Goal: Transaction & Acquisition: Purchase product/service

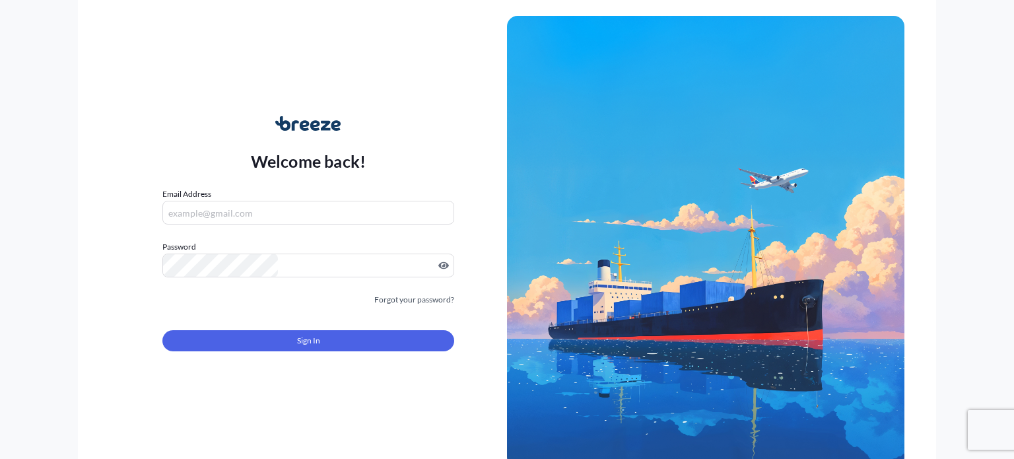
click at [379, 201] on input "Email Address" at bounding box center [308, 213] width 292 height 24
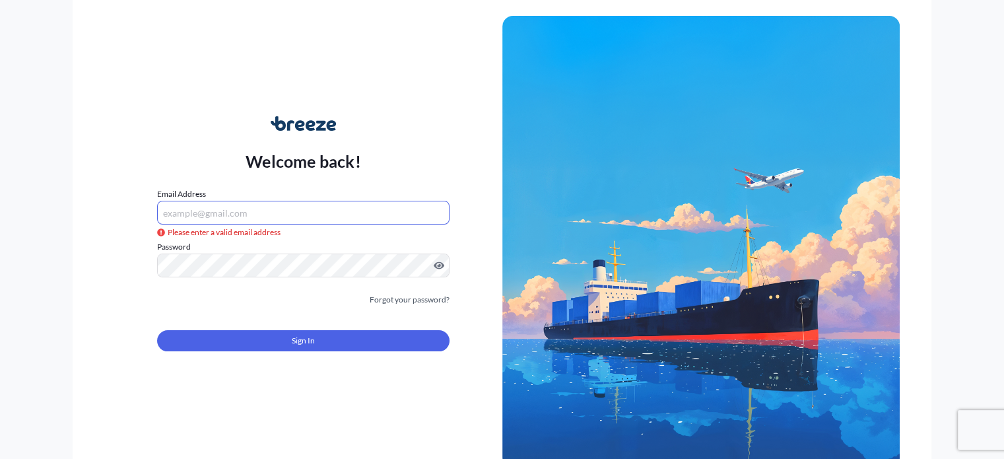
type input "[PERSON_NAME][EMAIL_ADDRESS][DOMAIN_NAME]"
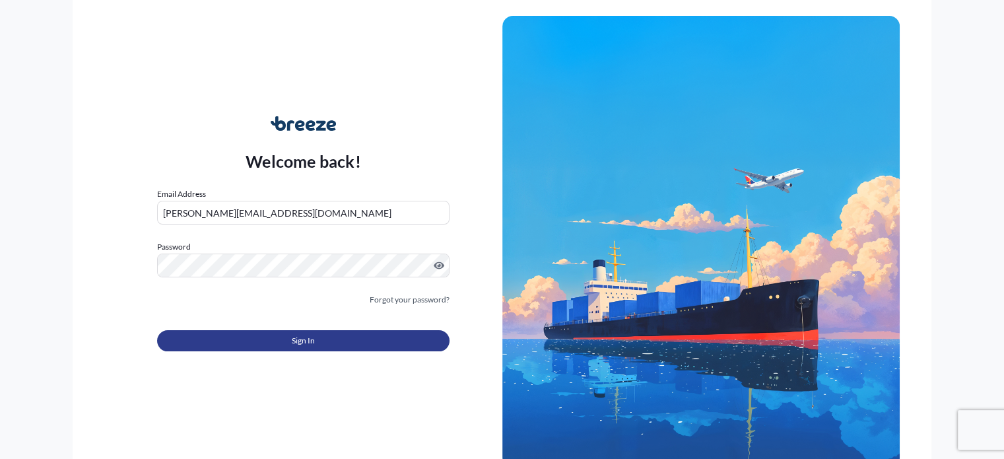
click at [323, 348] on button "Sign In" at bounding box center [303, 340] width 292 height 21
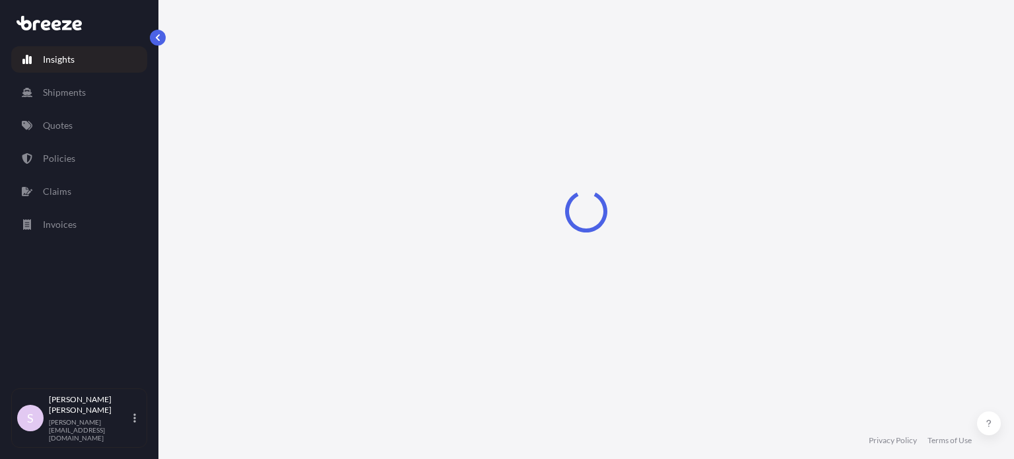
select select "2025"
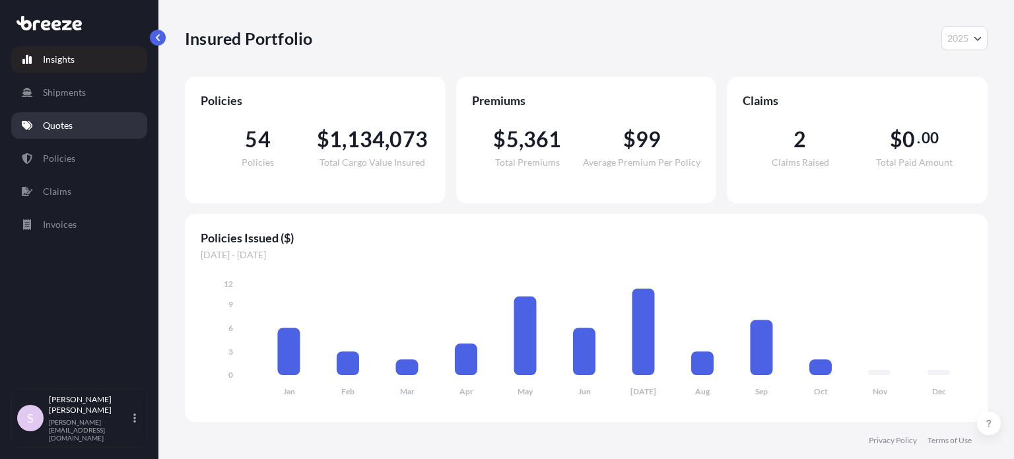
click at [73, 118] on link "Quotes" at bounding box center [79, 125] width 136 height 26
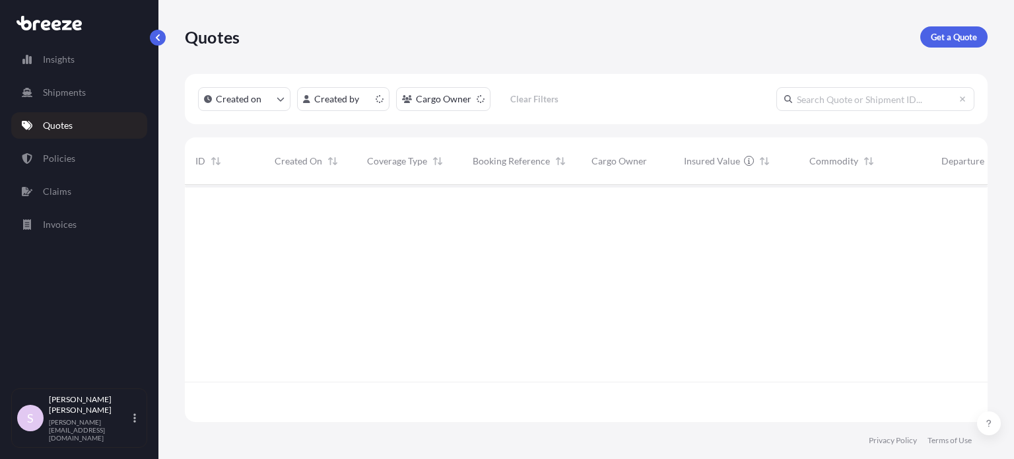
scroll to position [234, 792]
click at [933, 41] on p "Get a Quote" at bounding box center [953, 36] width 46 height 13
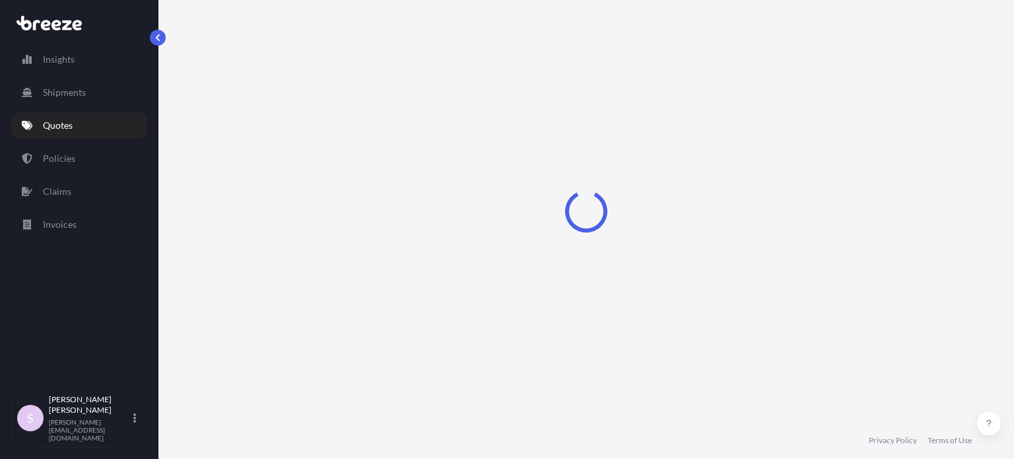
scroll to position [21, 0]
select select "Sea"
select select "1"
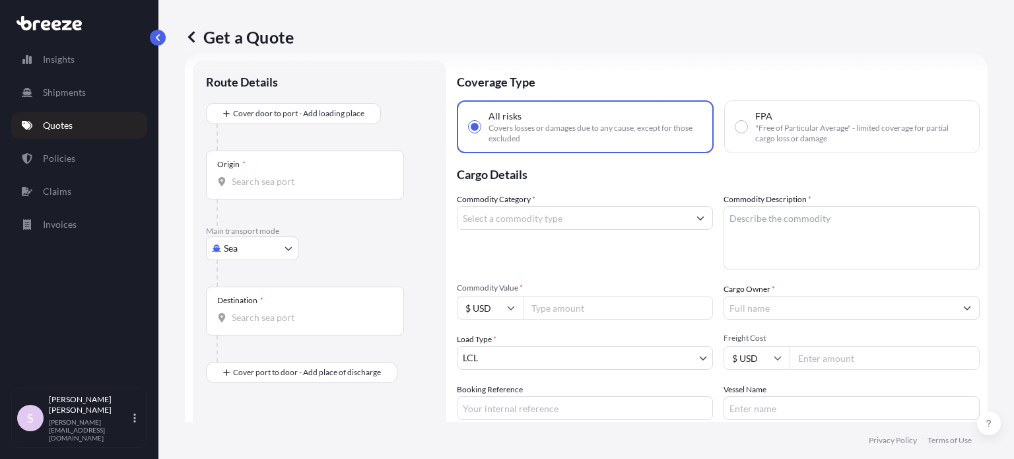
click at [755, 132] on span ""Free of Particular Average" - limited coverage for partial cargo loss or damage" at bounding box center [861, 133] width 213 height 21
click at [747, 132] on input "FPA "Free of Particular Average" - limited coverage for partial cargo loss or d…" at bounding box center [741, 127] width 12 height 12
radio input "true"
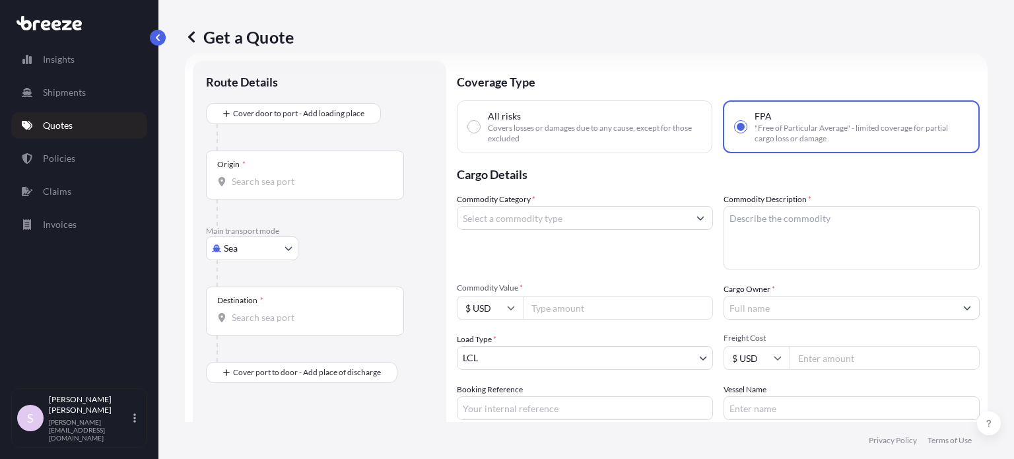
click at [301, 179] on input "Origin *" at bounding box center [310, 181] width 156 height 13
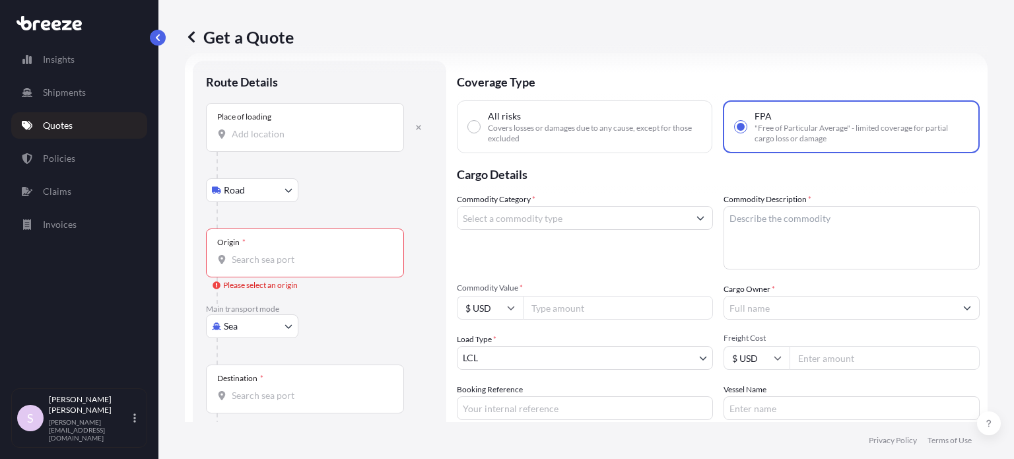
click at [253, 139] on input "Place of loading" at bounding box center [310, 133] width 156 height 13
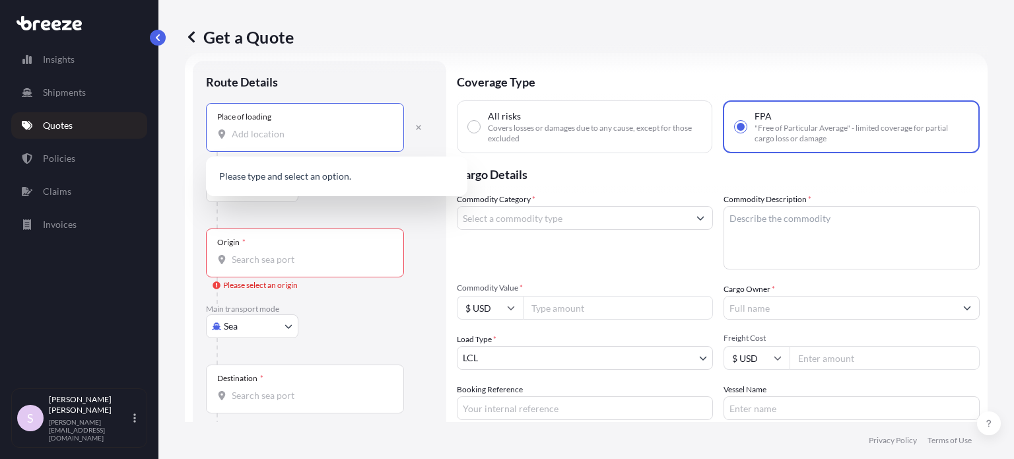
paste input "[GEOGRAPHIC_DATA]"
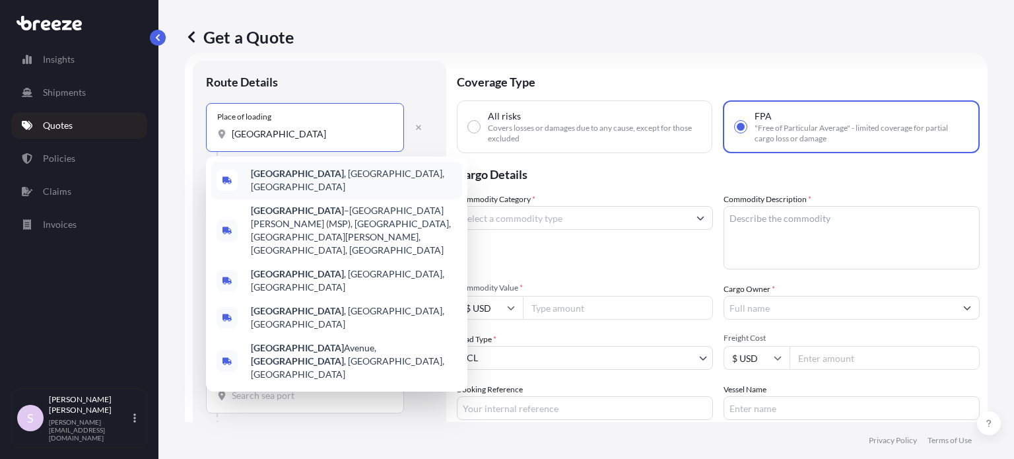
click at [343, 175] on div "Minneapolis , MN, USA" at bounding box center [336, 180] width 251 height 37
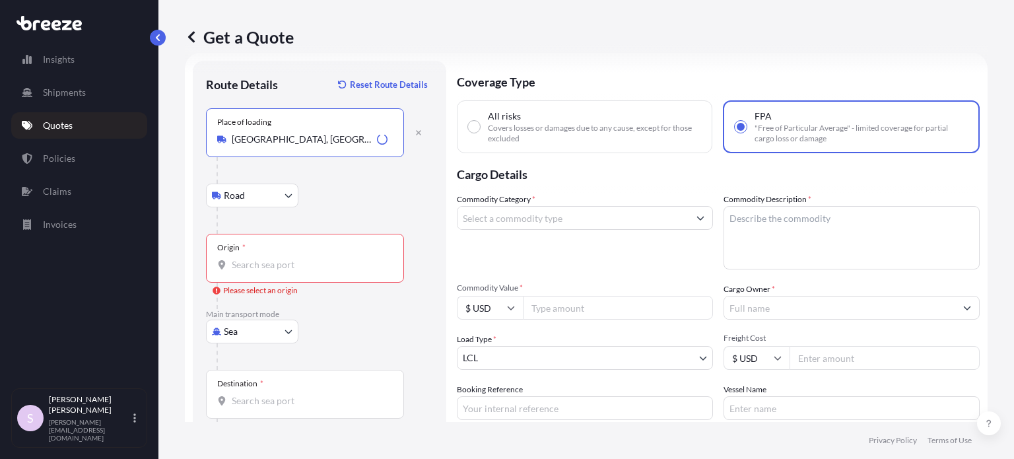
type input "[GEOGRAPHIC_DATA], [GEOGRAPHIC_DATA], [GEOGRAPHIC_DATA]"
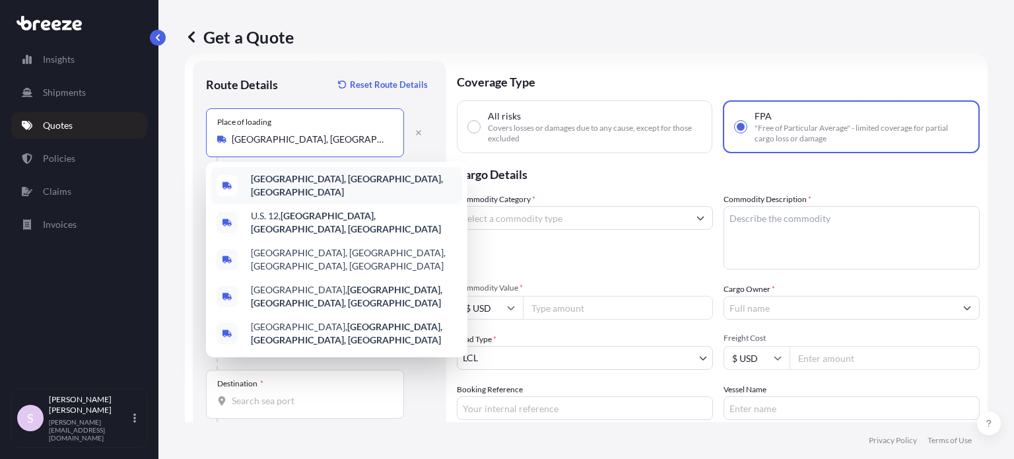
click at [438, 125] on div "Route Details Reset Route Details Place of loading Minneapolis, MN, USA Road Ro…" at bounding box center [319, 297] width 253 height 472
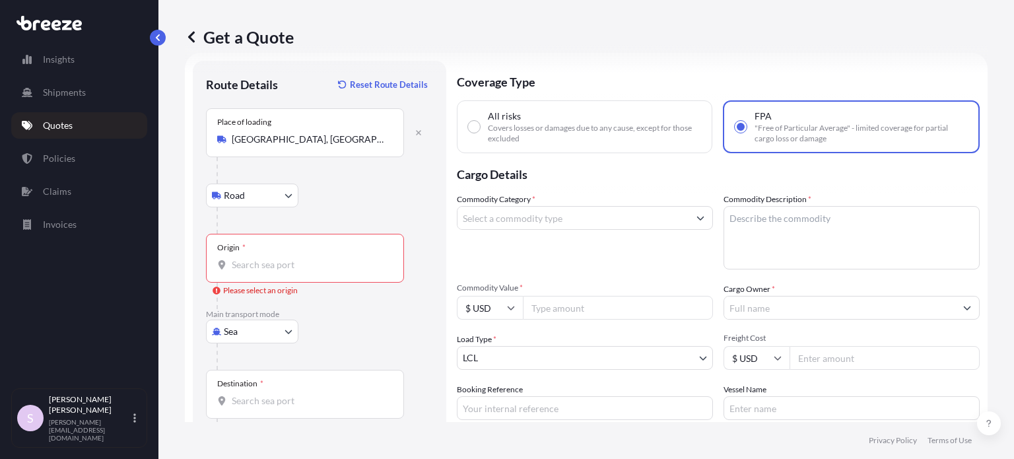
click at [266, 191] on body "5 options available. Insights Shipments Quotes Policies Claims Invoices S Sam S…" at bounding box center [507, 229] width 1014 height 459
click at [254, 254] on div "Rail" at bounding box center [252, 253] width 82 height 24
select select "Rail"
click at [236, 267] on input "Origin * Please select an origin" at bounding box center [310, 264] width 156 height 13
paste input "[GEOGRAPHIC_DATA]"
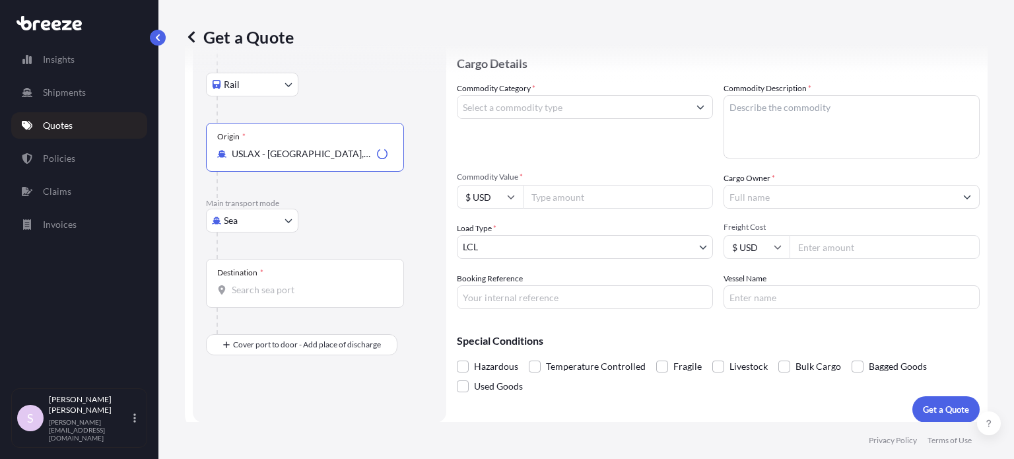
scroll to position [140, 0]
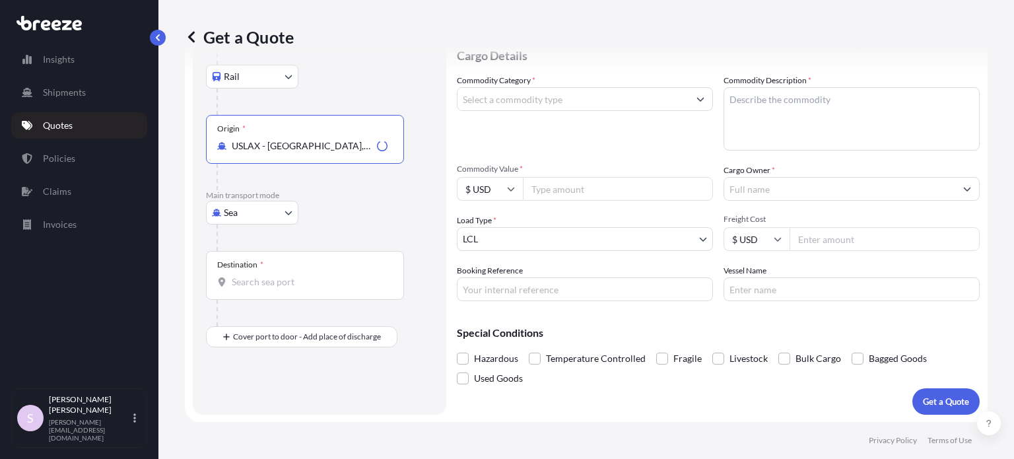
type input "USLAX - [GEOGRAPHIC_DATA], [GEOGRAPHIC_DATA]"
click at [304, 283] on input "Destination *" at bounding box center [310, 281] width 156 height 13
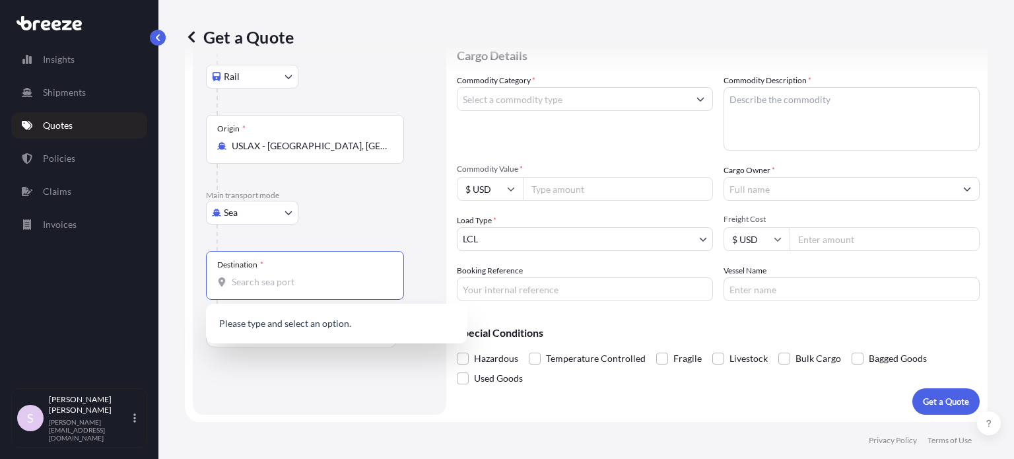
paste input "Christchurch, New Zealand"
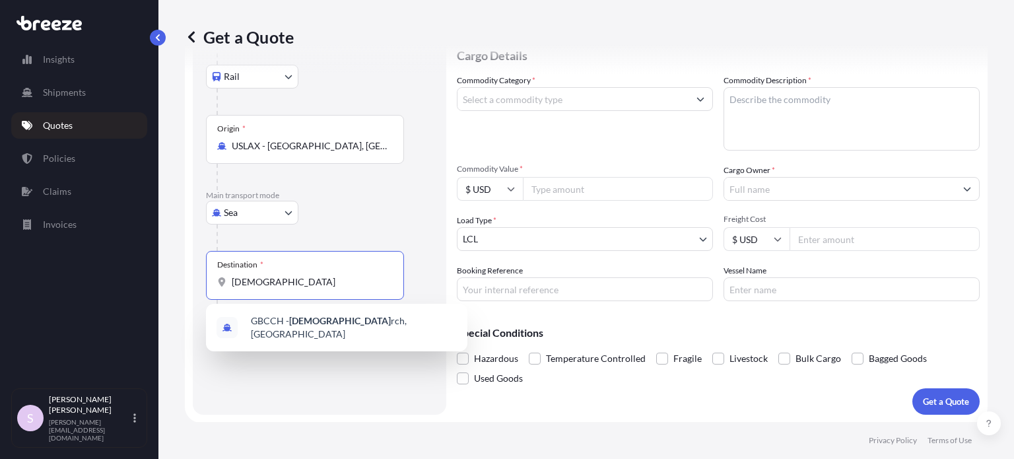
click at [277, 284] on input "Christchu" at bounding box center [310, 281] width 156 height 13
paste input "New Zealand"
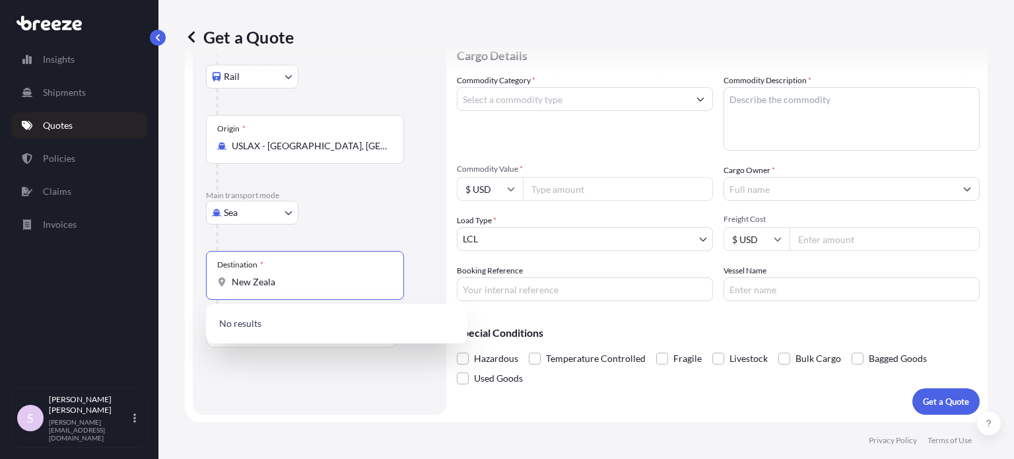
click at [304, 284] on input "New Zeala" at bounding box center [310, 281] width 156 height 13
paste input "CHRISTCHURCH NEW ZEALAND"
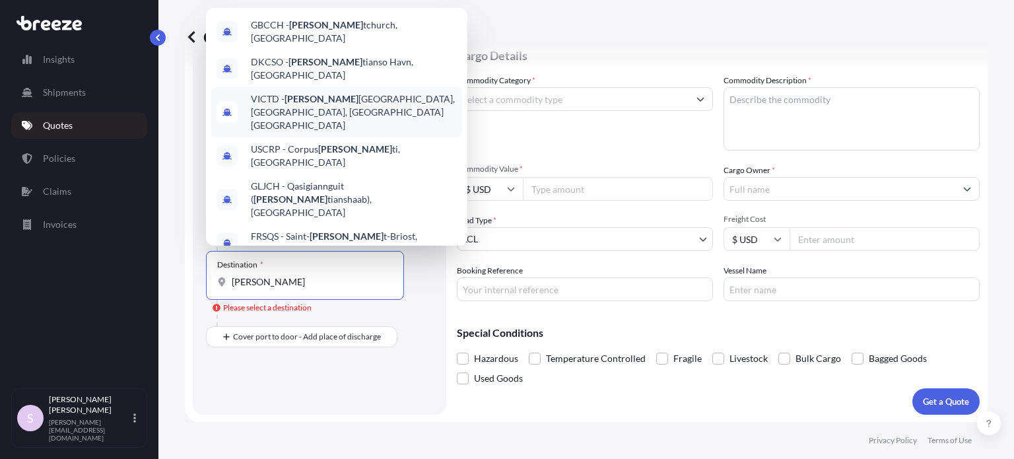
scroll to position [69, 0]
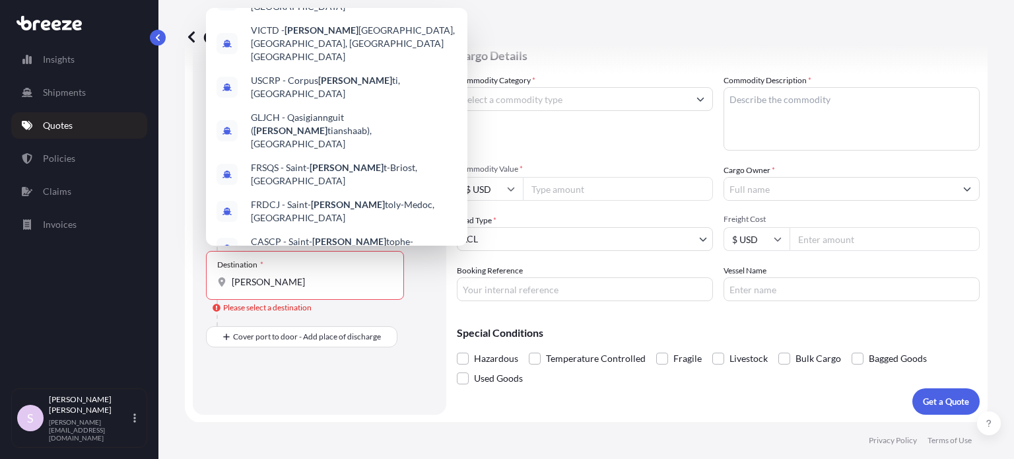
click at [356, 385] on div "Route Details Reset Route Details Place of loading Minneapolis, MN, USA Rail Ro…" at bounding box center [319, 178] width 227 height 446
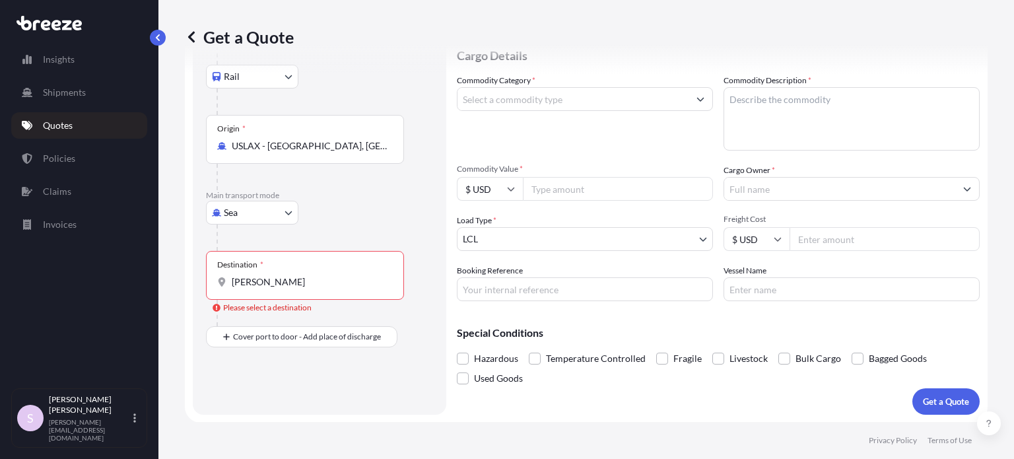
click at [297, 289] on div "Destination * CHRIS" at bounding box center [305, 275] width 198 height 49
click at [297, 288] on input "CHRIS" at bounding box center [310, 281] width 156 height 13
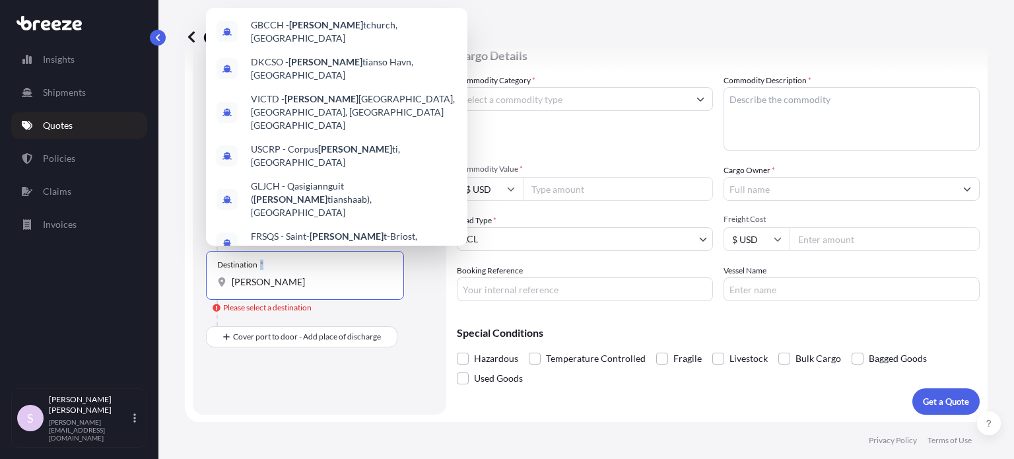
click at [297, 289] on div "Destination * CHRIS" at bounding box center [305, 275] width 198 height 49
click at [297, 288] on input "CHRIS" at bounding box center [310, 281] width 156 height 13
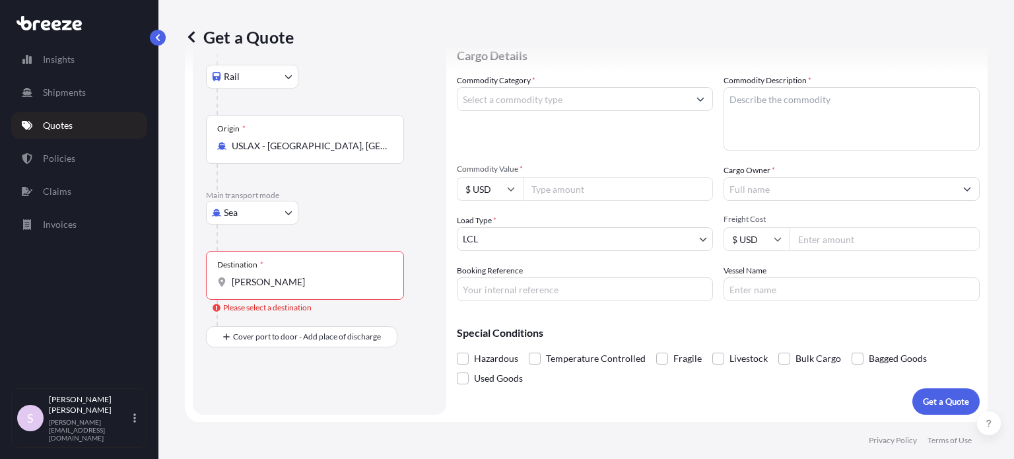
click at [272, 275] on input "CHRIS" at bounding box center [310, 281] width 156 height 13
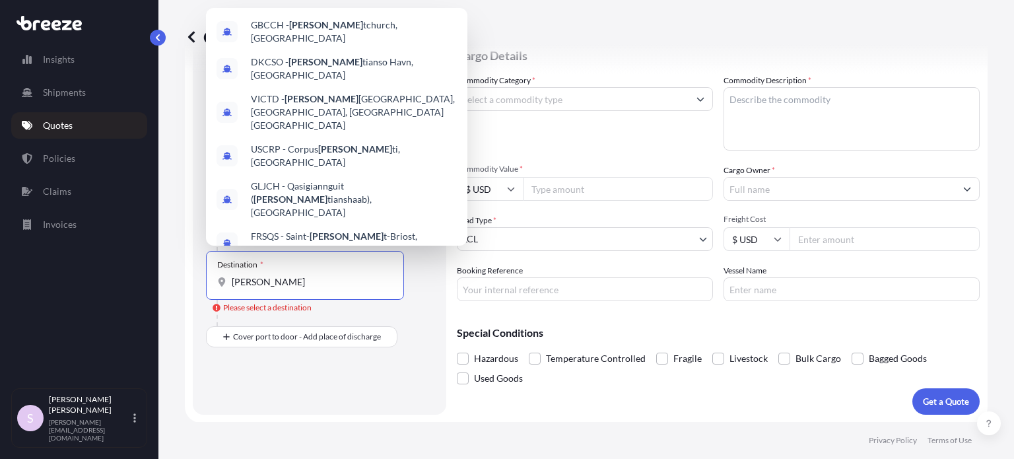
click at [272, 275] on input "CHRIS" at bounding box center [310, 281] width 156 height 13
paste input "NEW ZEALAND"
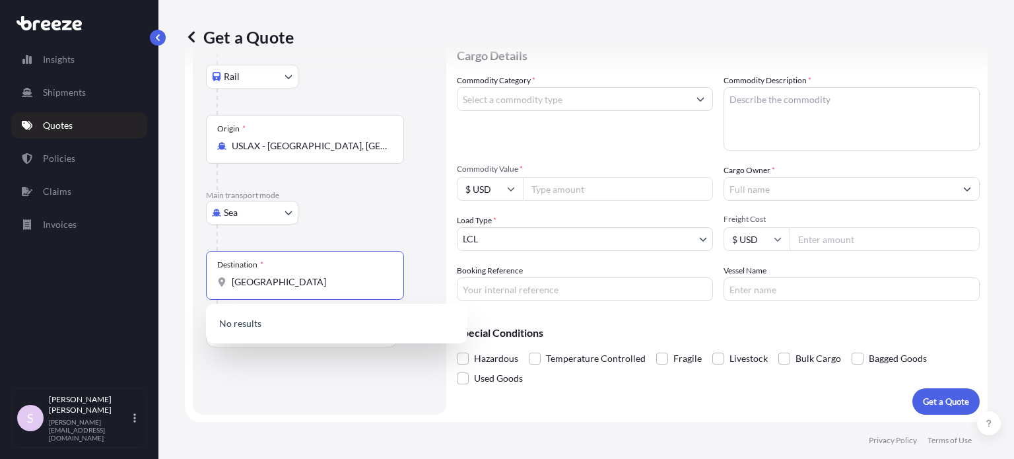
click at [251, 284] on input "NEW ZEALAND" at bounding box center [310, 281] width 156 height 13
paste input "ZCHC"
click at [250, 276] on input "NZCHC" at bounding box center [310, 281] width 156 height 13
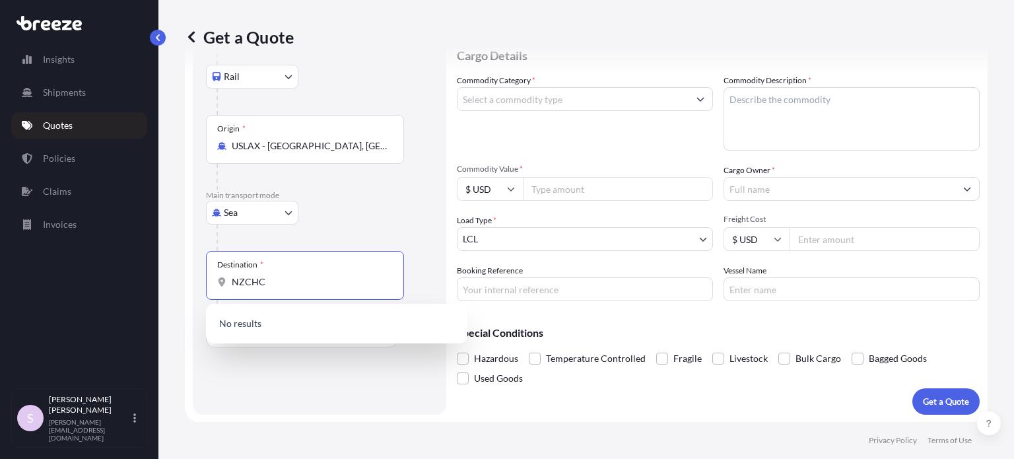
click at [250, 276] on input "NZCHC" at bounding box center [310, 281] width 156 height 13
paste input "Otago Region"
click at [240, 282] on input "Otago Region" at bounding box center [310, 281] width 156 height 13
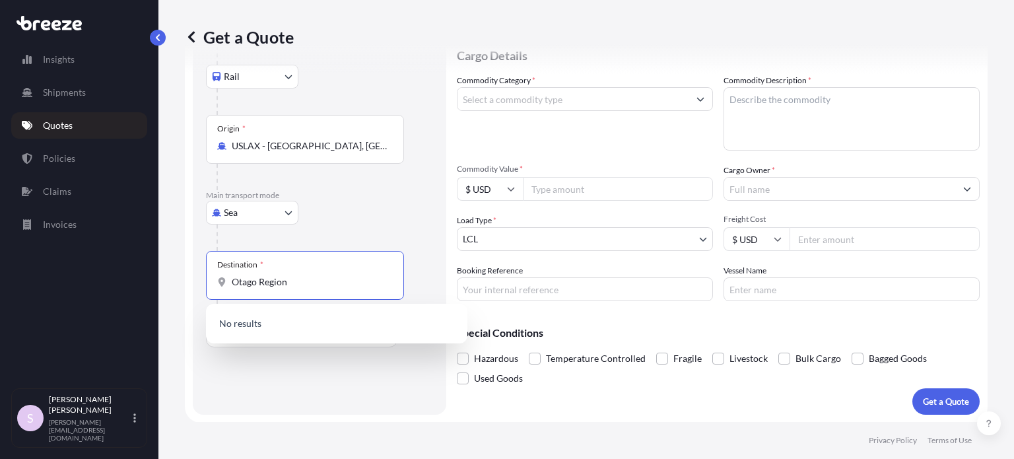
paste input "New Zealand"
click at [306, 430] on footer "Privacy Policy Terms of Use" at bounding box center [585, 440] width 855 height 37
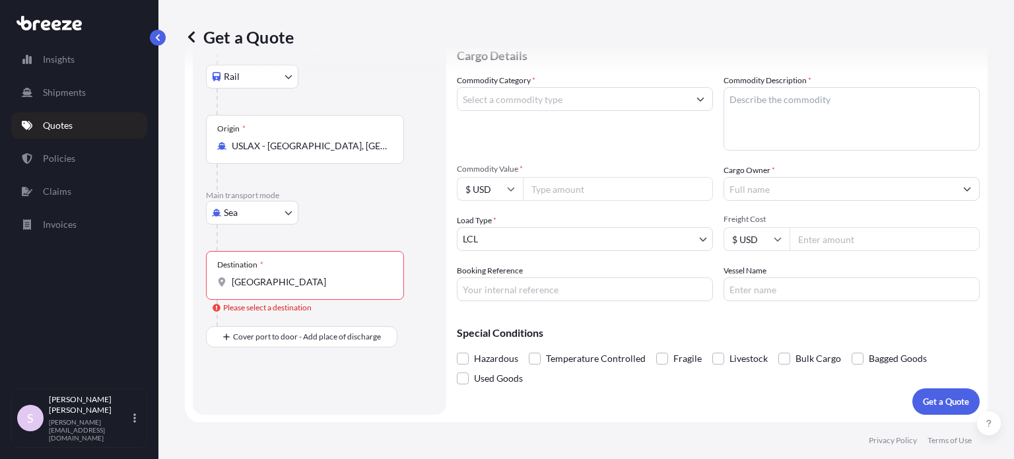
click at [298, 276] on input "New Zealand" at bounding box center [310, 281] width 156 height 13
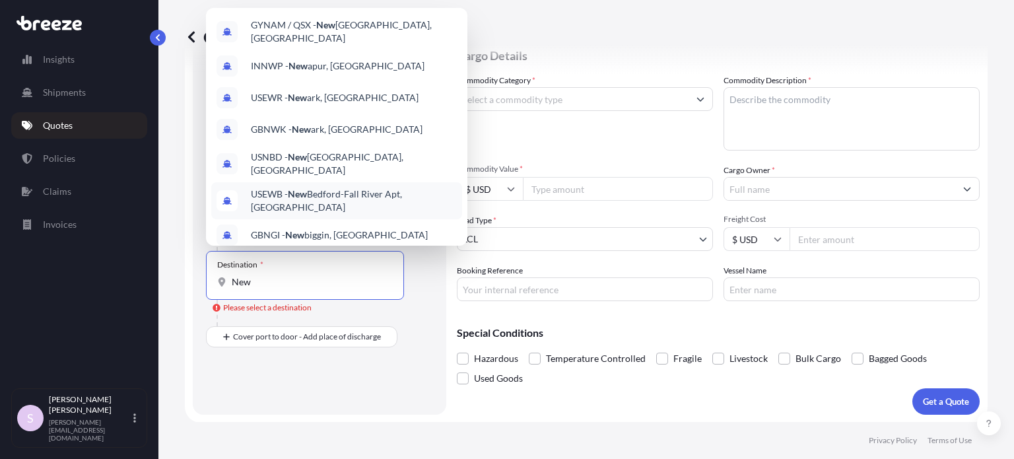
scroll to position [95, 0]
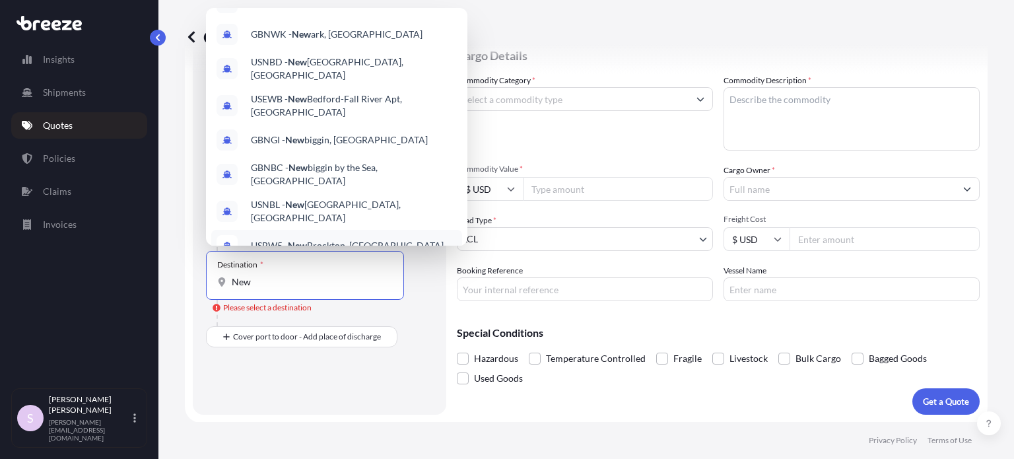
click at [260, 282] on input "New" at bounding box center [310, 281] width 156 height 13
paste input "South Island"
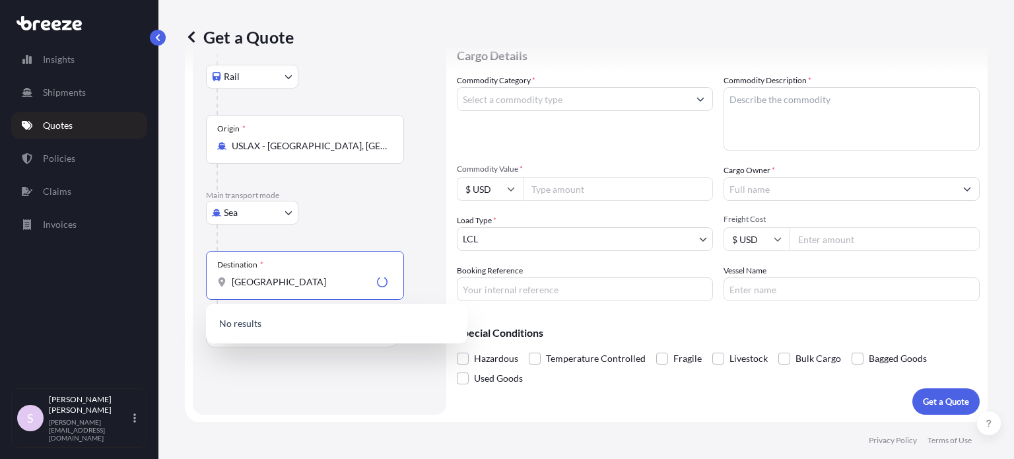
scroll to position [0, 0]
drag, startPoint x: 285, startPoint y: 280, endPoint x: 98, endPoint y: 269, distance: 187.7
click at [98, 269] on div "Insights Shipments Quotes Policies Claims Invoices S Sam Suren sam@air7seas.us …" at bounding box center [507, 229] width 1014 height 459
paste input "Zea"
click at [245, 280] on input "Zealand" at bounding box center [310, 281] width 156 height 13
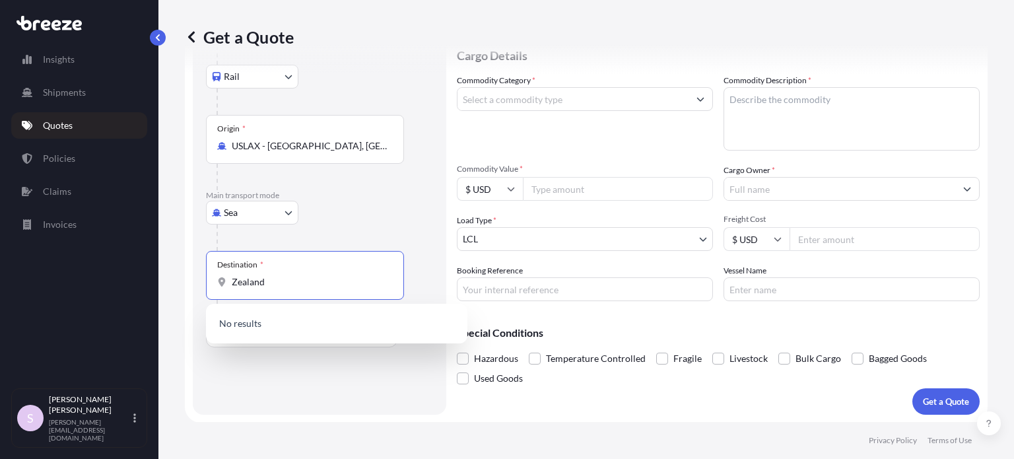
click at [245, 280] on input "Zealand" at bounding box center [310, 281] width 156 height 13
paste input "Lyttelton"
click at [339, 327] on span "NZLYT - Lyttelton , New Zealand" at bounding box center [335, 324] width 168 height 13
type input "NZLYT - Lyttelton, [GEOGRAPHIC_DATA]"
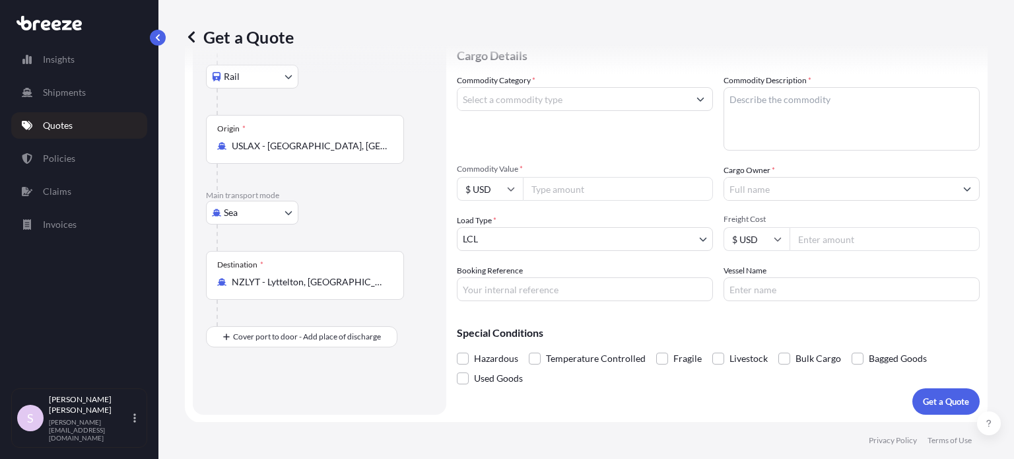
click at [397, 208] on div "Sea Sea Air Road Rail" at bounding box center [319, 213] width 227 height 24
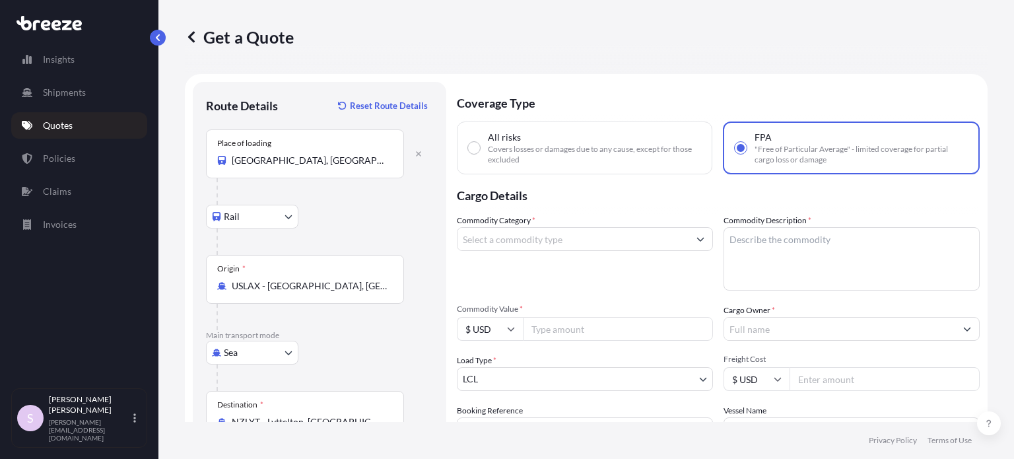
click at [552, 245] on input "Commodity Category *" at bounding box center [572, 239] width 231 height 24
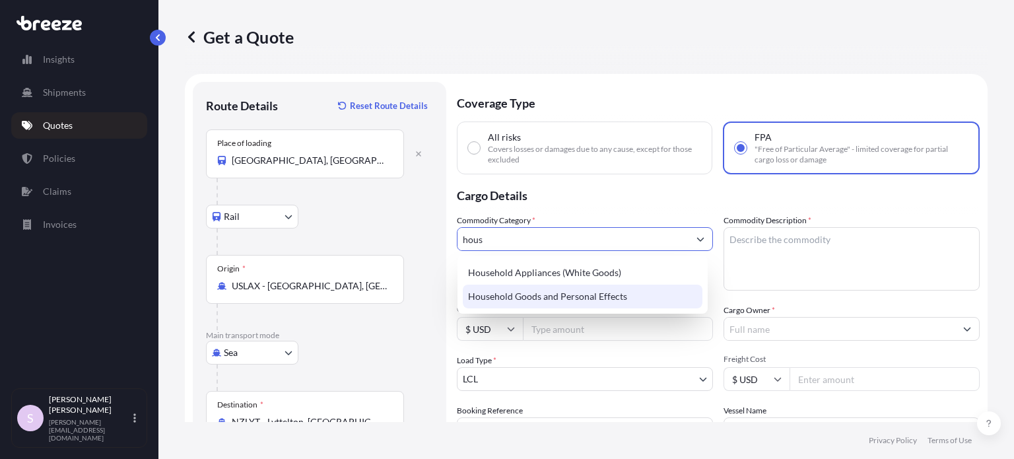
click at [557, 295] on div "Household Goods and Personal Effects" at bounding box center [583, 296] width 240 height 24
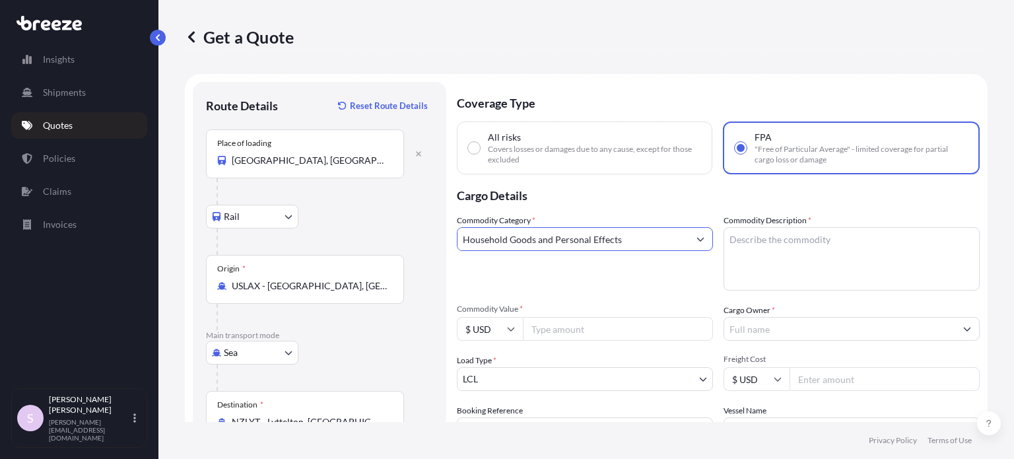
type input "Household Goods and Personal Effects"
click at [738, 259] on textarea "Commodity Description *" at bounding box center [851, 258] width 256 height 63
paste textarea "2 pallets(15 pieces) of used household goods and personal effects"
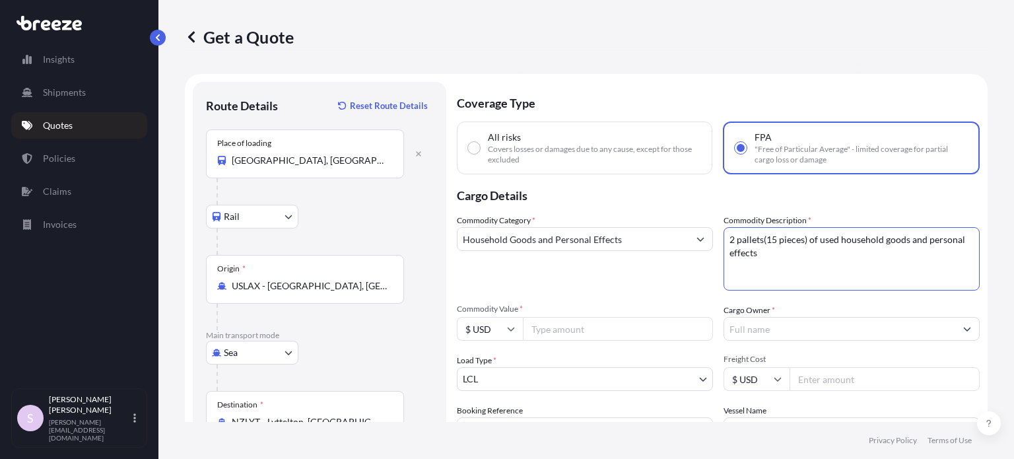
type textarea "2 pallets(15 pieces) of used household goods and personal effects"
click at [615, 325] on input "Commodity Value *" at bounding box center [618, 329] width 190 height 24
click at [622, 332] on input "Commodity Value *" at bounding box center [618, 329] width 190 height 24
type input "4150"
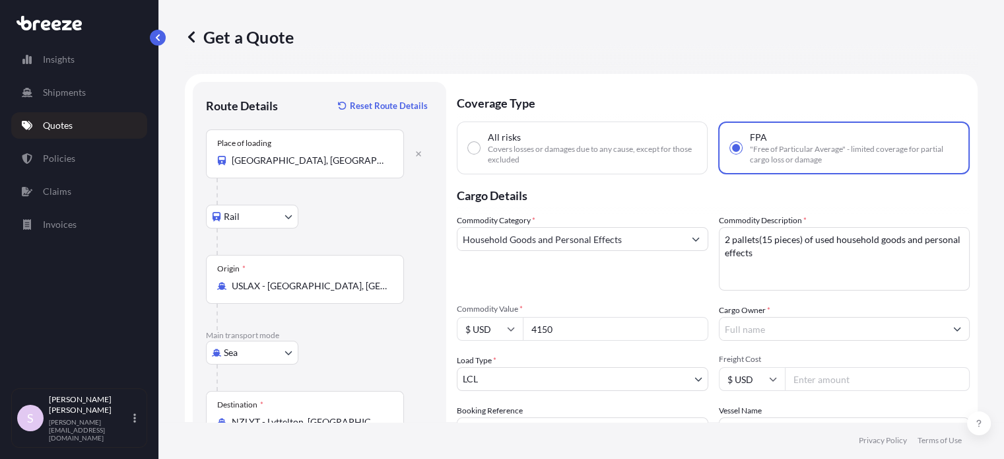
click at [760, 332] on input "Cargo Owner *" at bounding box center [832, 329] width 226 height 24
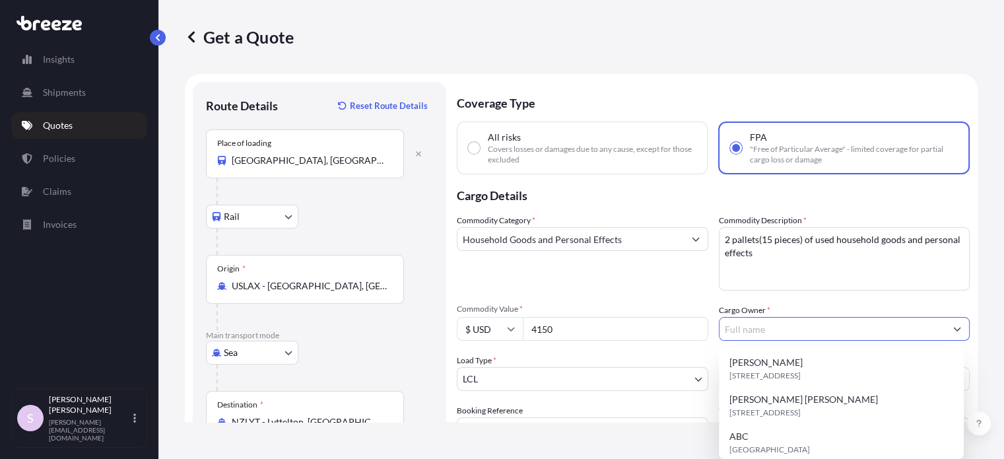
paste input "[PERSON_NAME]"
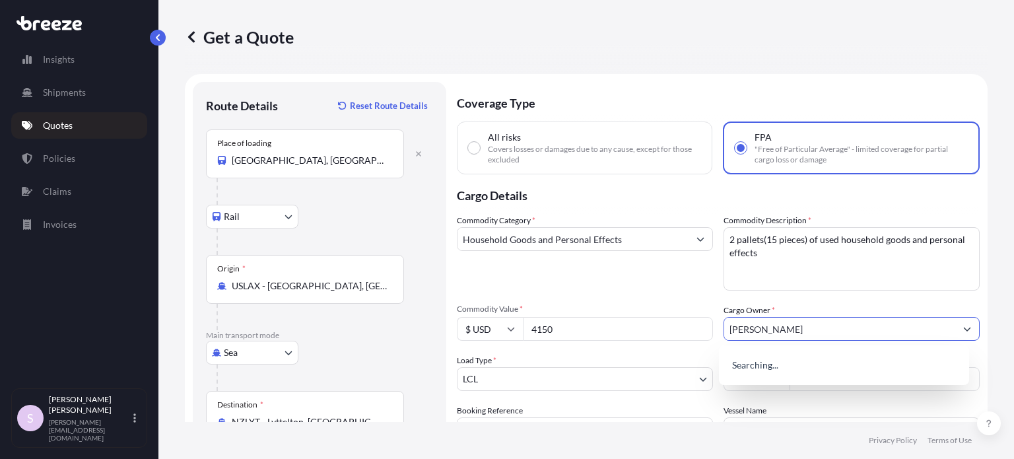
type input "[PERSON_NAME]"
click at [668, 281] on div "Commodity Category * Household Goods and Personal Effects" at bounding box center [585, 252] width 256 height 77
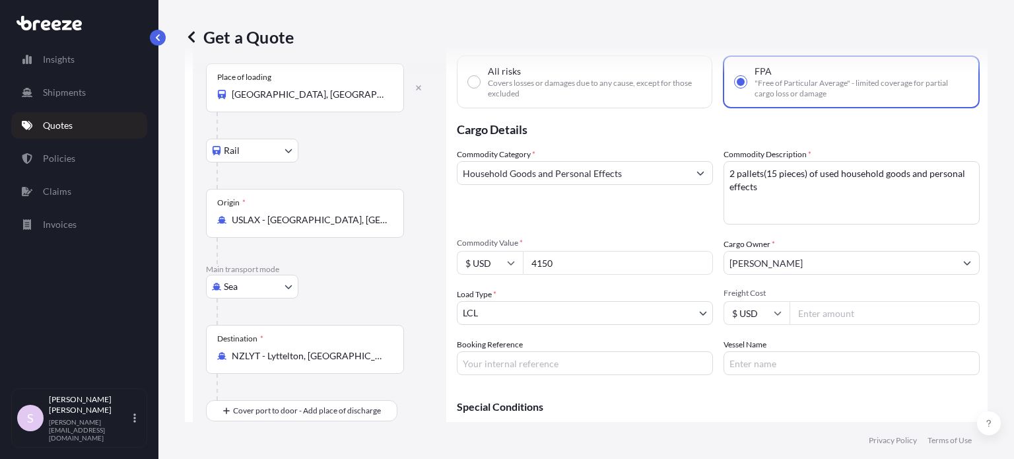
scroll to position [132, 0]
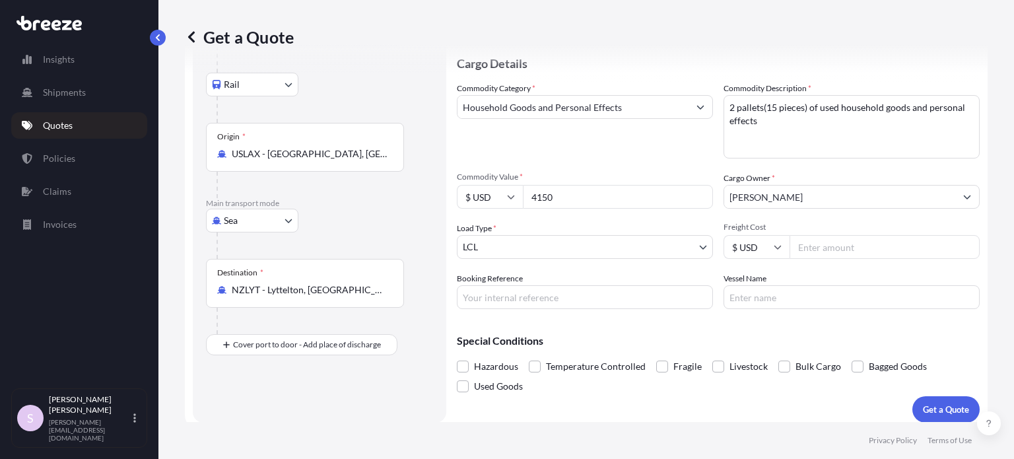
click at [630, 295] on input "Booking Reference" at bounding box center [585, 297] width 256 height 24
paste input "ASST256569"
paste input "534888MPCHR"
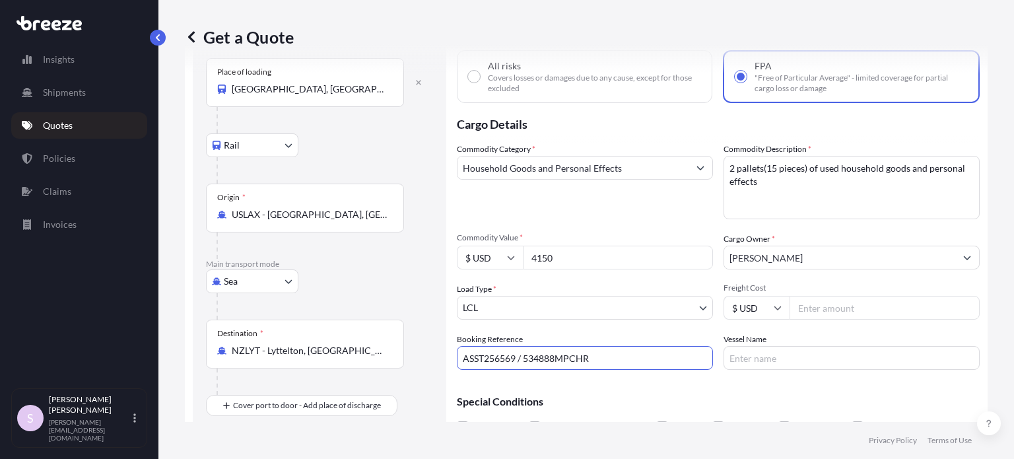
scroll to position [140, 0]
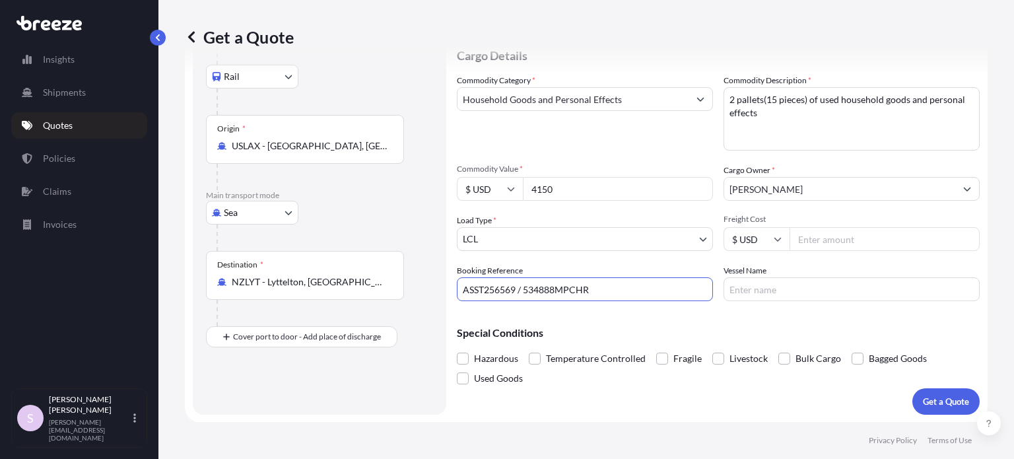
type input "ASST256569 / 534888MPCHR"
click at [931, 395] on p "Get a Quote" at bounding box center [945, 401] width 46 height 13
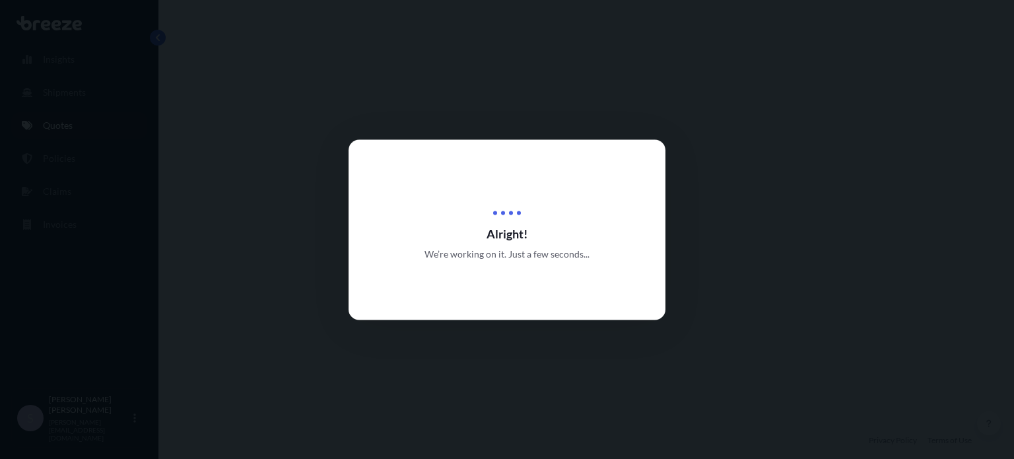
select select "Rail"
select select "Sea"
select select "1"
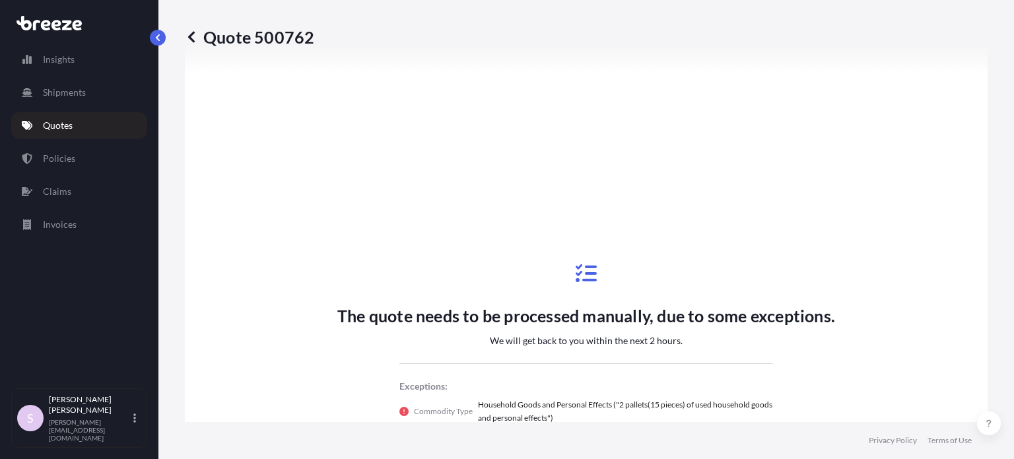
scroll to position [773, 0]
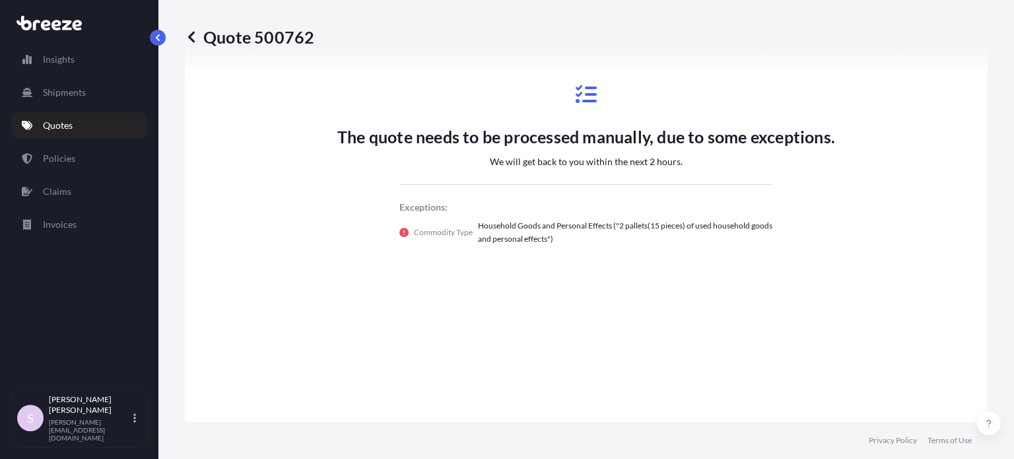
click at [280, 40] on p "Quote 500762" at bounding box center [249, 36] width 129 height 21
copy p "500762"
copy p "Quote 500762"
drag, startPoint x: 207, startPoint y: 36, endPoint x: 311, endPoint y: 37, distance: 104.3
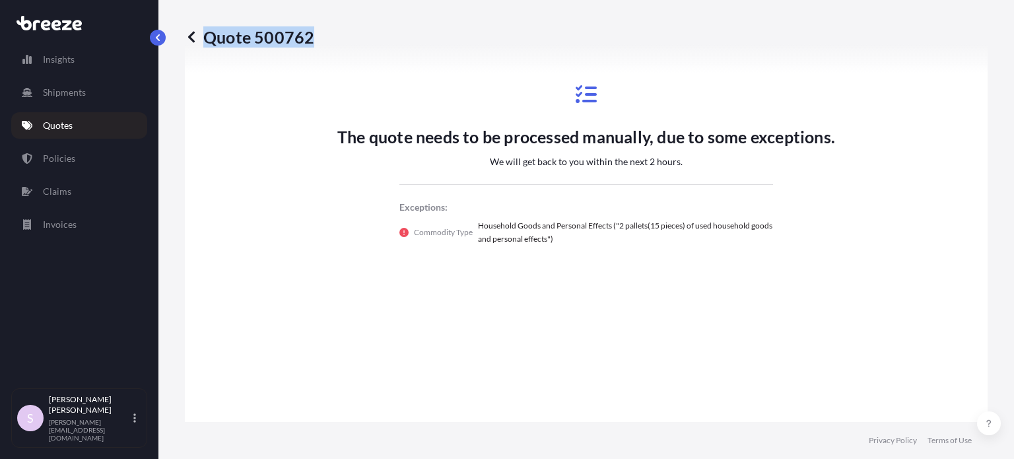
click at [311, 37] on p "Quote 500762" at bounding box center [249, 36] width 129 height 21
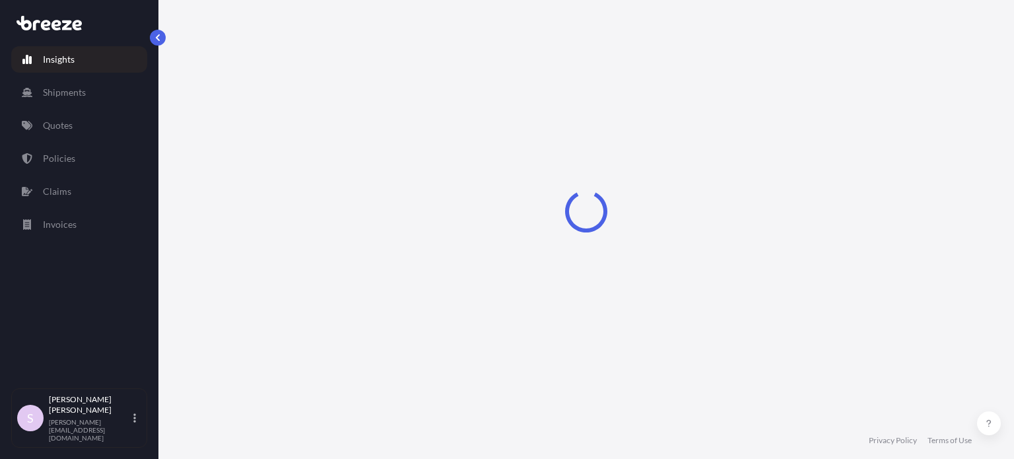
select select "2025"
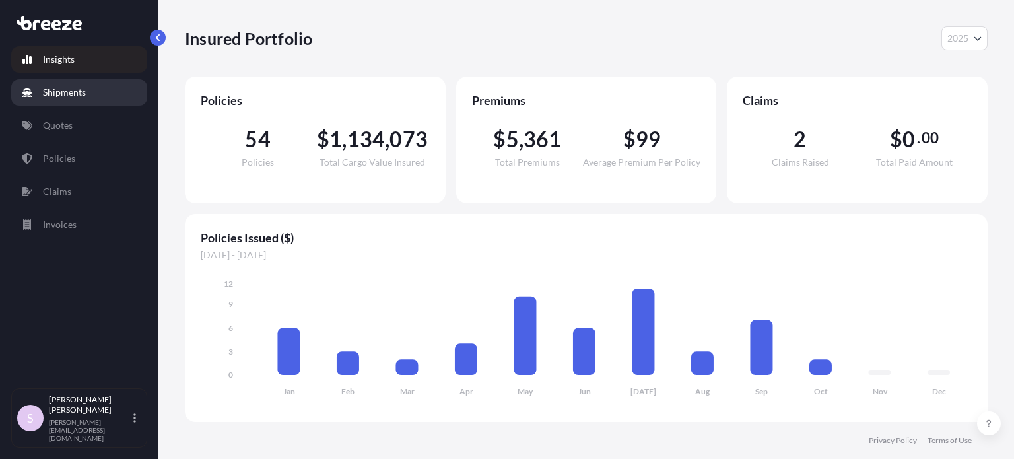
click at [51, 90] on p "Shipments" at bounding box center [64, 92] width 43 height 13
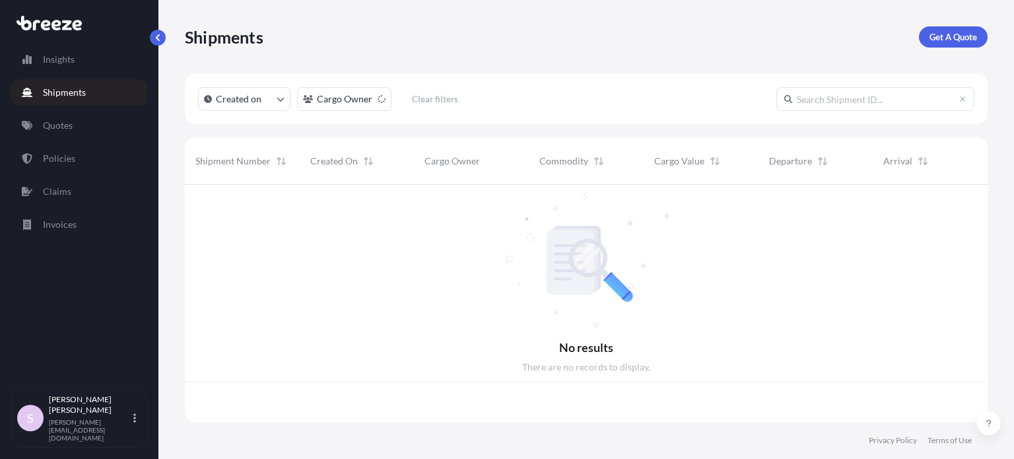
scroll to position [234, 792]
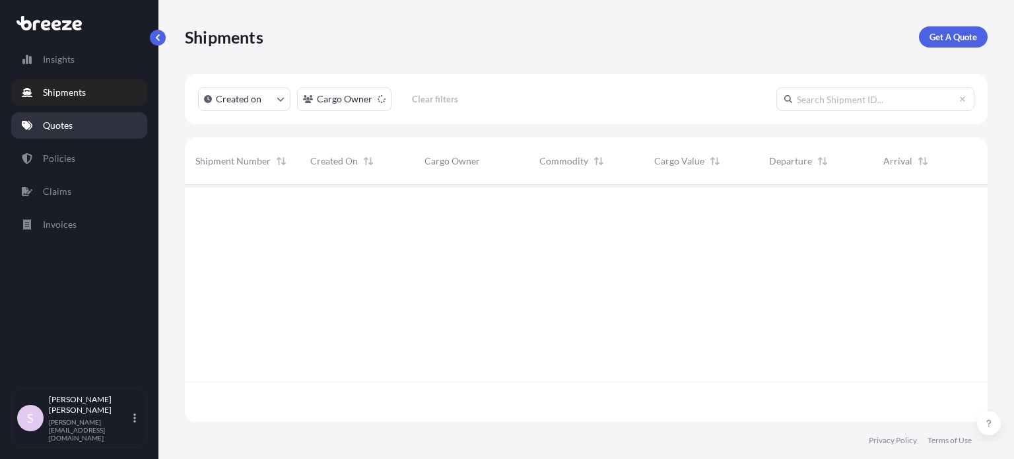
click at [59, 120] on p "Quotes" at bounding box center [58, 125] width 30 height 13
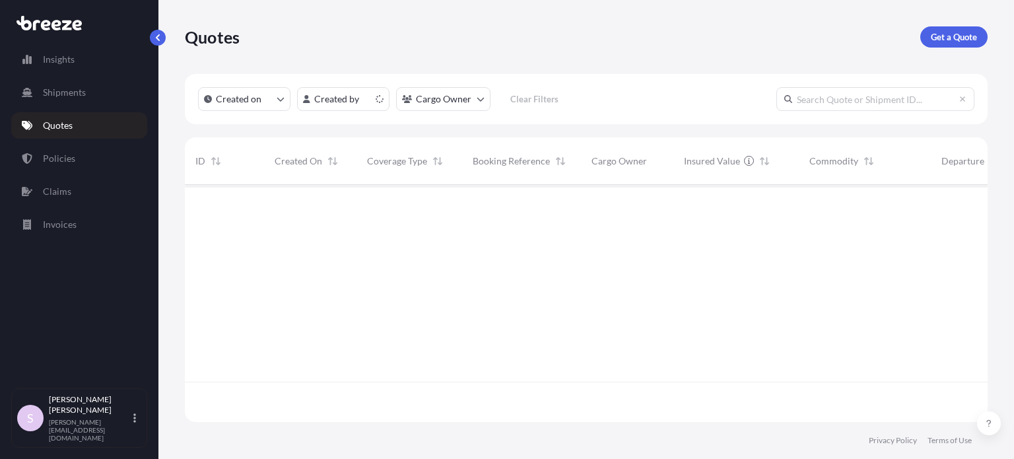
scroll to position [234, 792]
click at [846, 98] on input "text" at bounding box center [875, 99] width 198 height 24
paste input "500762"
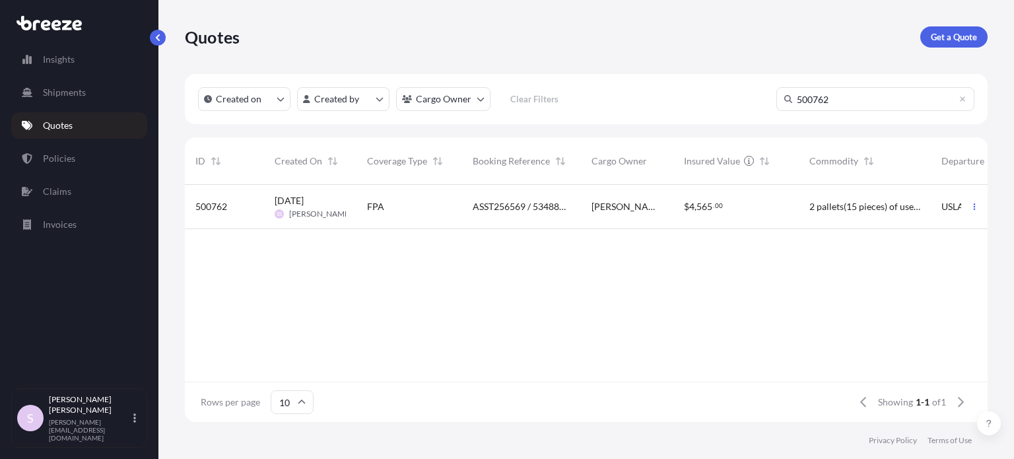
type input "500762"
click at [860, 205] on span "2 pallets(15 pieces) of used household goods and personal effects" at bounding box center [864, 206] width 111 height 13
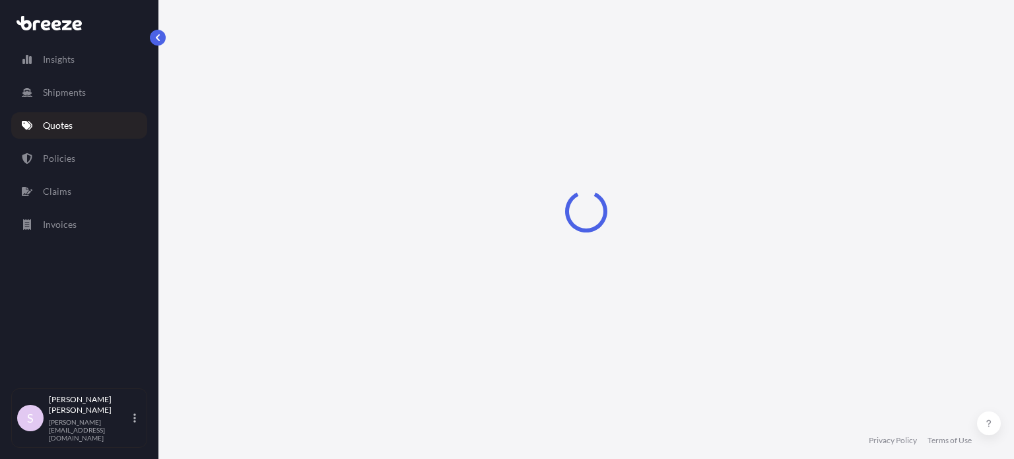
select select "Rail"
select select "Sea"
select select "1"
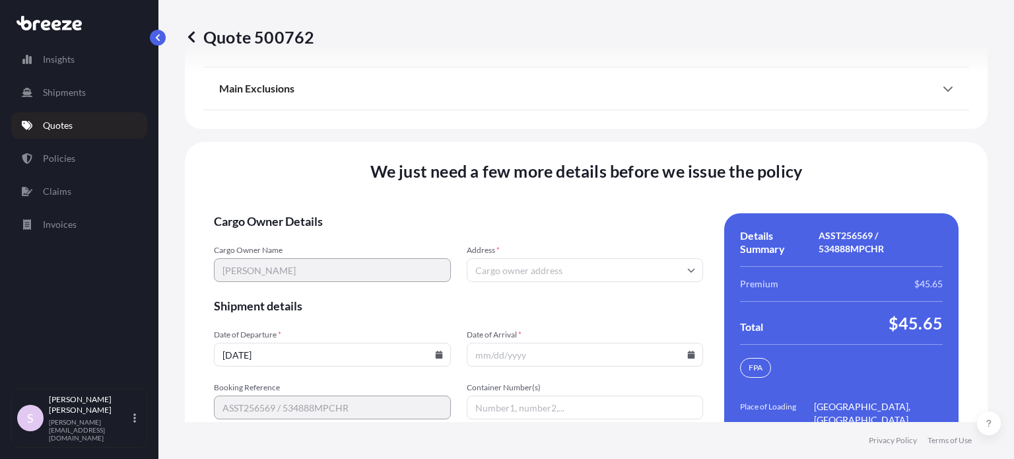
scroll to position [2063, 0]
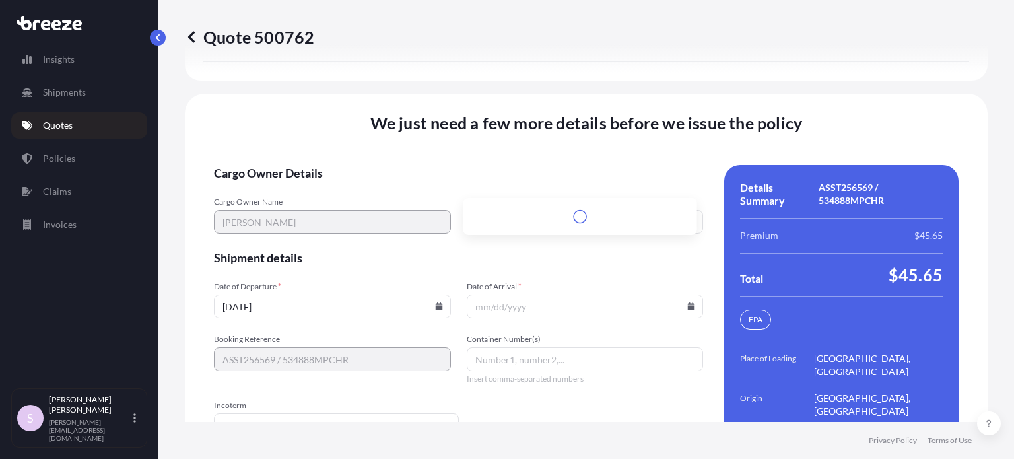
click at [506, 210] on input "Address *" at bounding box center [585, 222] width 237 height 24
paste input "[STREET_ADDRESS][US_STATE]"
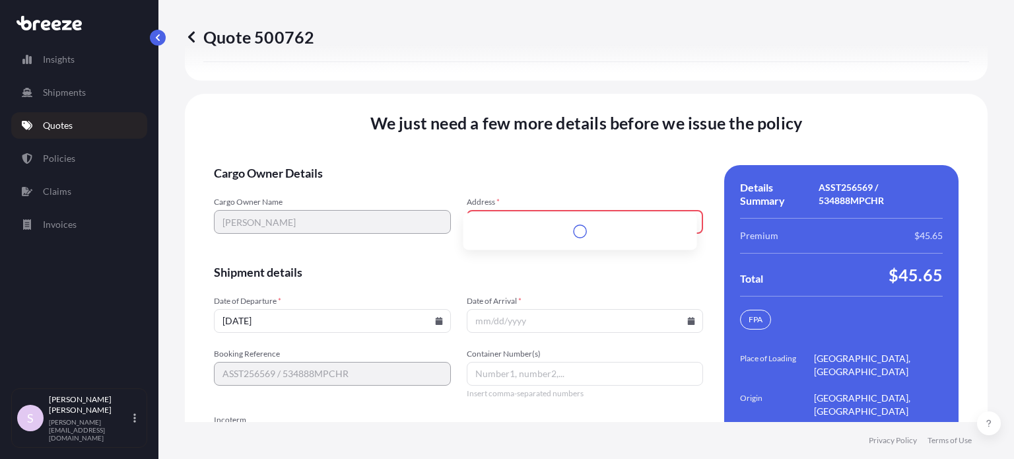
scroll to position [2077, 0]
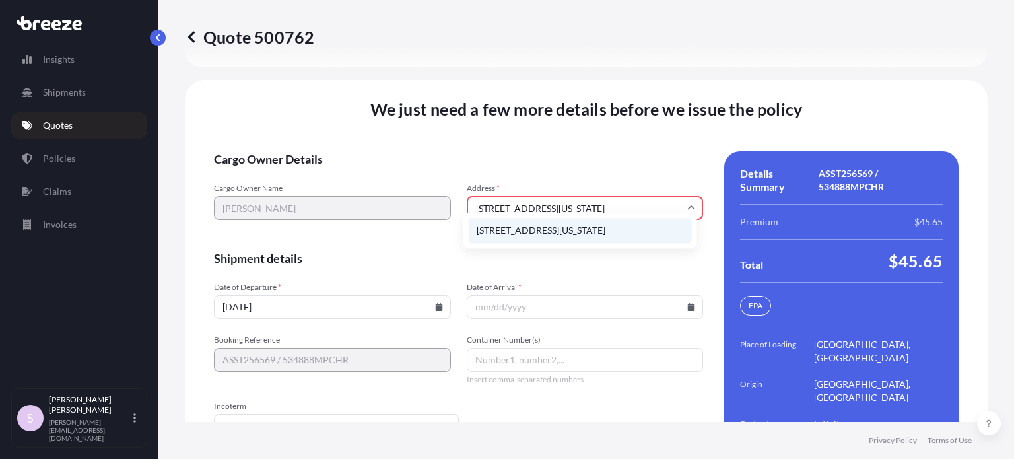
click at [579, 224] on li "[STREET_ADDRESS][US_STATE]" at bounding box center [579, 230] width 223 height 25
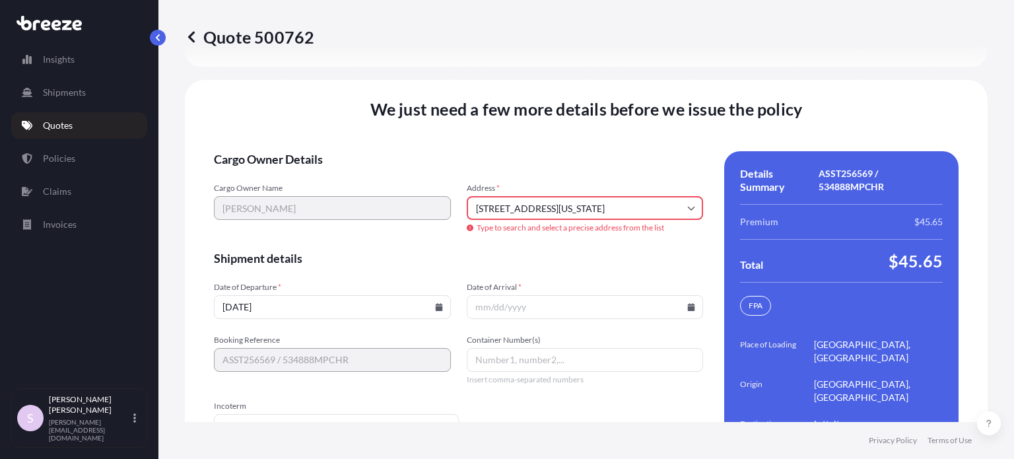
click at [511, 250] on span "Shipment details" at bounding box center [458, 258] width 489 height 16
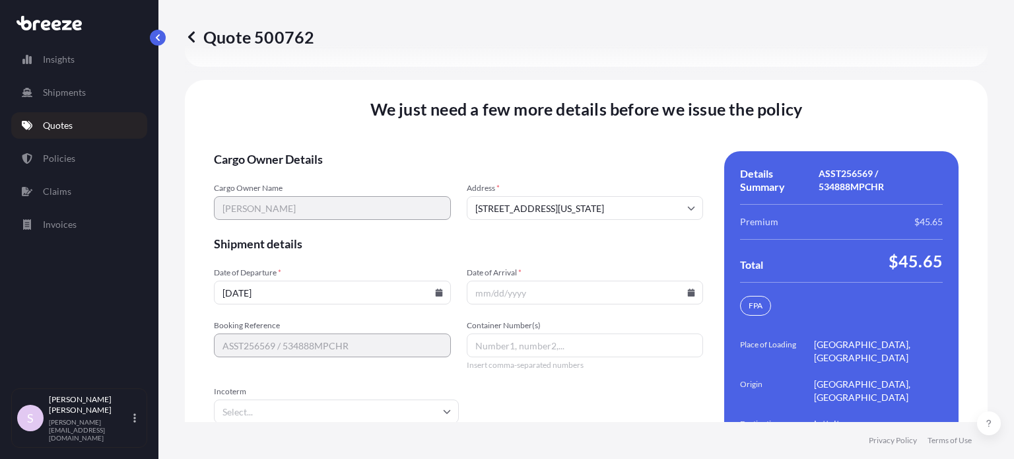
type input "[STREET_ADDRESS]"
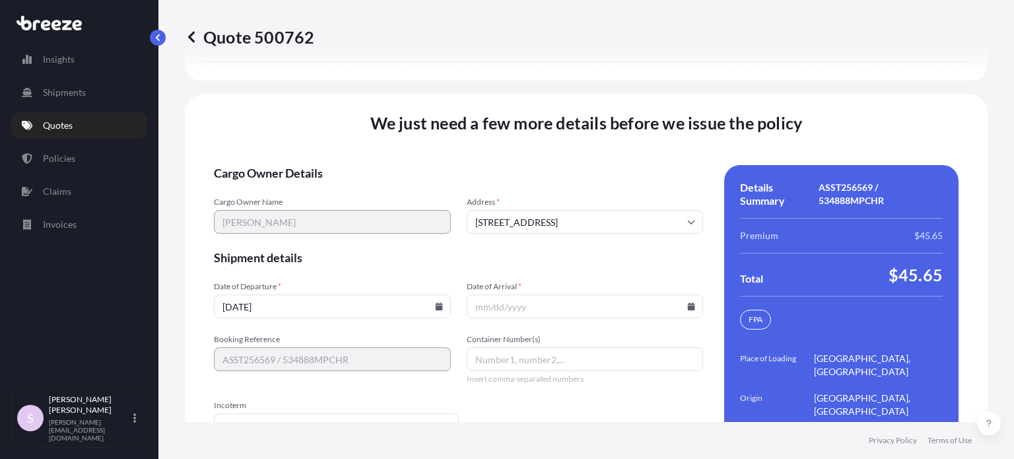
click at [364, 294] on input "[DATE]" at bounding box center [332, 306] width 237 height 24
click at [390, 249] on span "Shipment details" at bounding box center [458, 257] width 489 height 16
click at [530, 294] on input "Date of Arrival *" at bounding box center [585, 306] width 237 height 24
click at [688, 302] on icon at bounding box center [691, 306] width 7 height 8
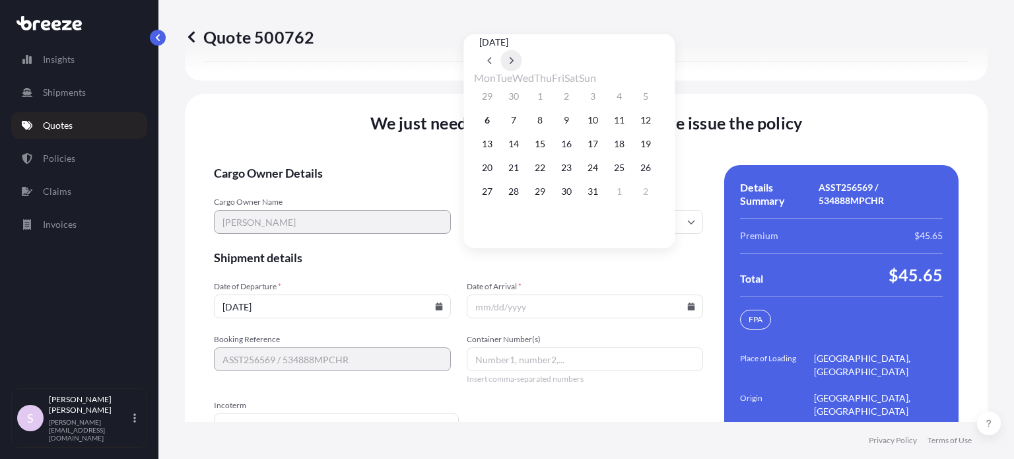
click at [521, 50] on button at bounding box center [510, 60] width 21 height 21
click at [519, 174] on button "23" at bounding box center [513, 167] width 21 height 21
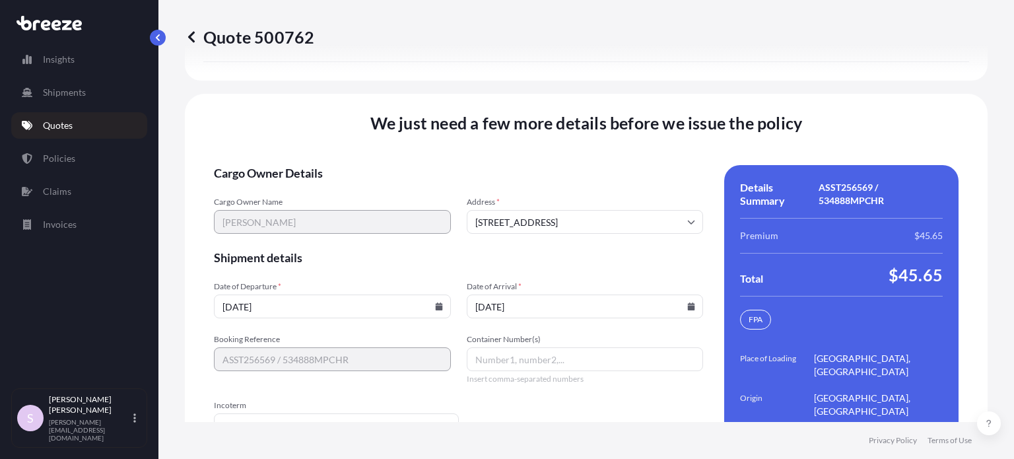
type input "[DATE]"
click at [533, 249] on span "Shipment details" at bounding box center [458, 257] width 489 height 16
click at [370, 294] on input "[DATE]" at bounding box center [332, 306] width 237 height 24
click at [435, 302] on icon at bounding box center [439, 306] width 8 height 8
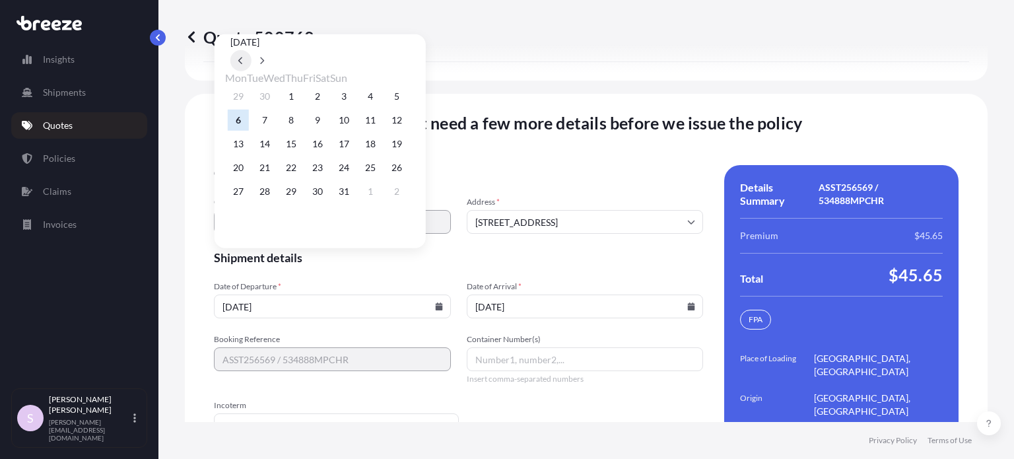
click at [251, 50] on button at bounding box center [240, 60] width 21 height 21
click at [300, 176] on button "24" at bounding box center [290, 167] width 21 height 21
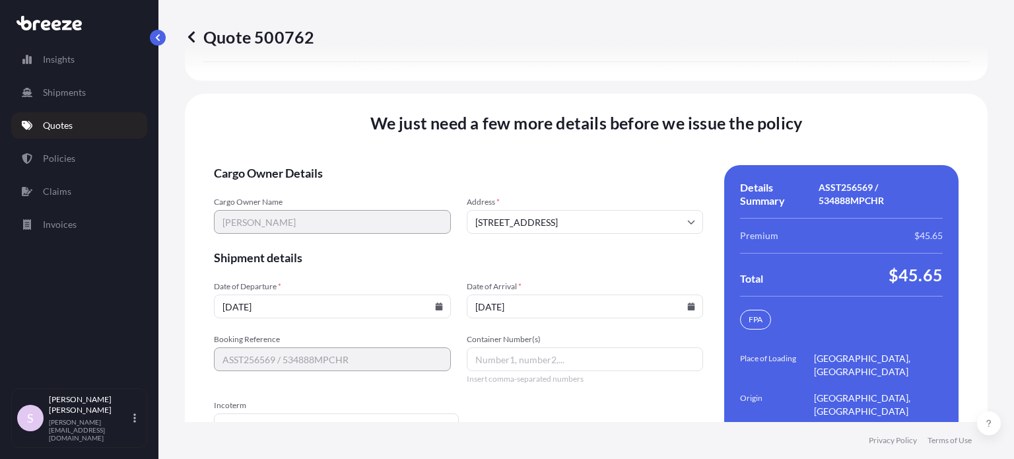
click at [432, 294] on input "[DATE]" at bounding box center [332, 306] width 237 height 24
click at [436, 302] on icon at bounding box center [438, 306] width 7 height 8
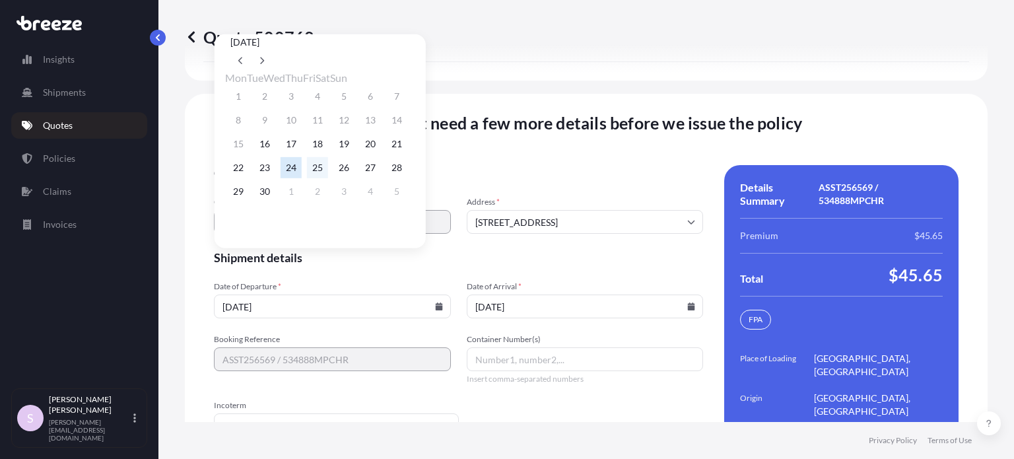
click at [325, 171] on button "25" at bounding box center [317, 167] width 21 height 21
type input "[DATE]"
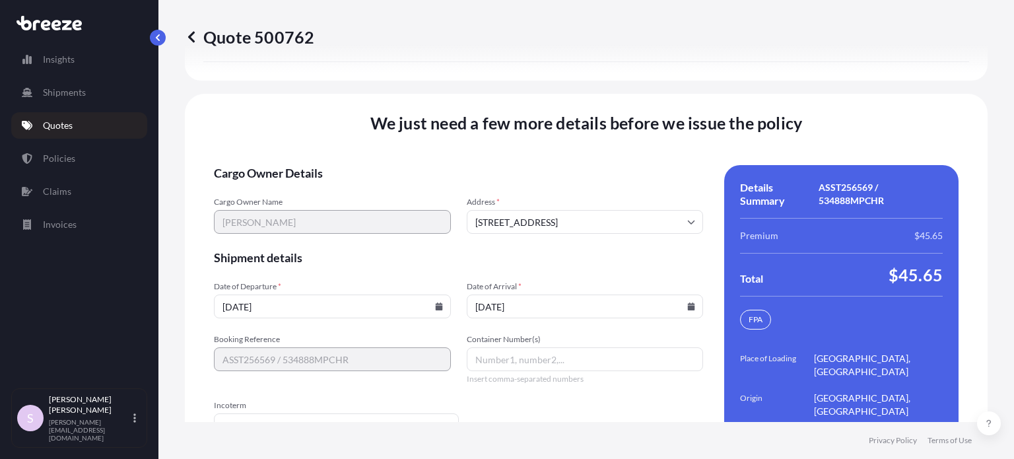
click at [425, 116] on div "We just need a few more details before we issue the policy Cargo Owner Details …" at bounding box center [586, 312] width 802 height 437
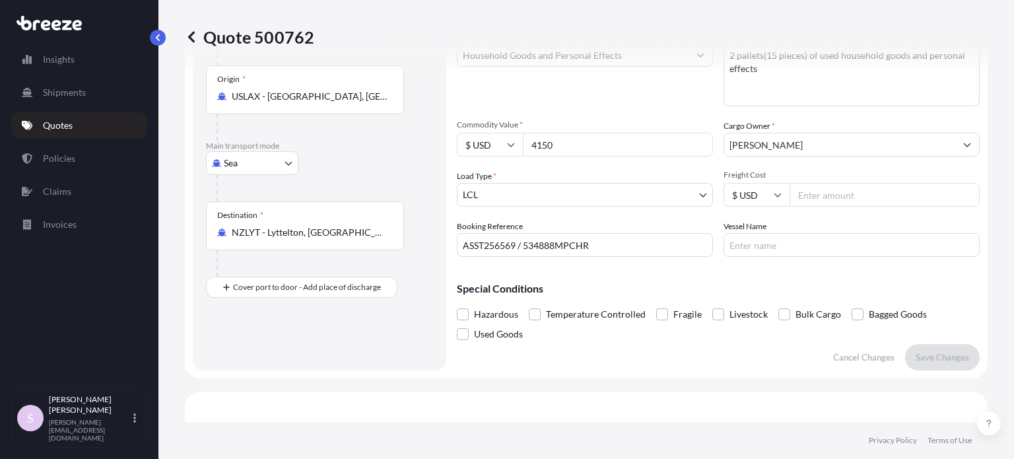
scroll to position [113, 0]
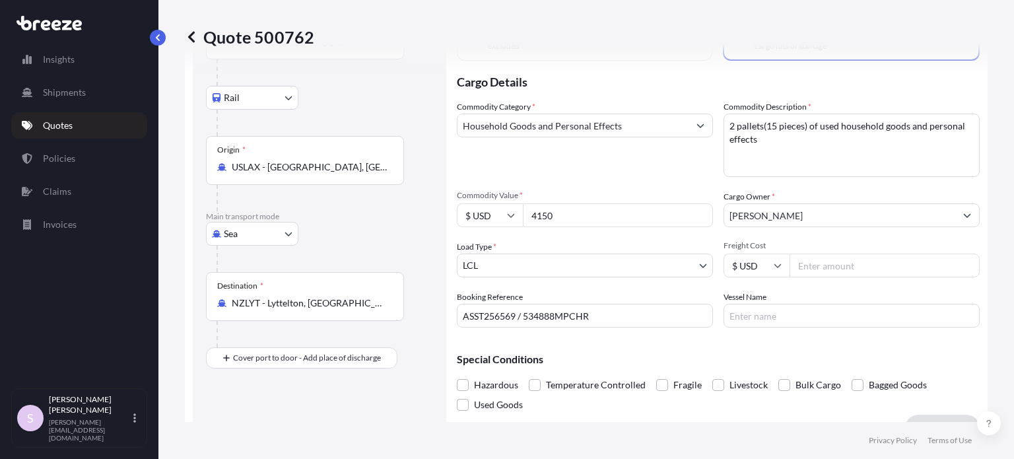
click at [819, 261] on input "Freight Cost" at bounding box center [884, 265] width 190 height 24
click at [836, 343] on div "Special Conditions Hazardous Temperature Controlled Fragile Livestock Bulk Carg…" at bounding box center [718, 376] width 523 height 77
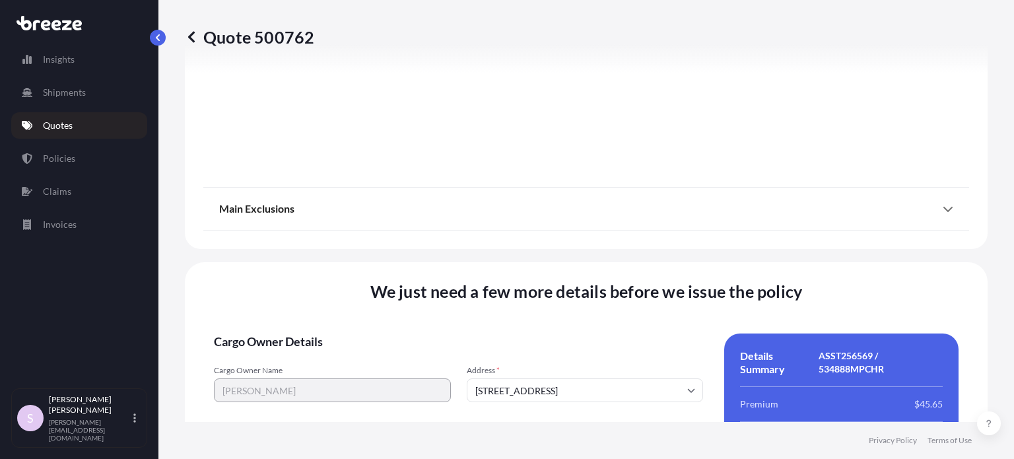
scroll to position [2093, 0]
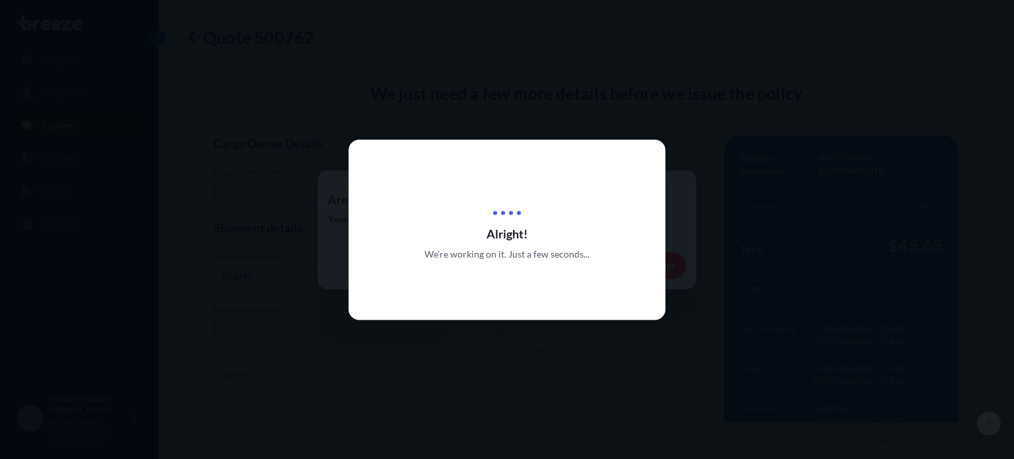
click at [517, 92] on div at bounding box center [507, 229] width 1014 height 459
click at [523, 89] on div at bounding box center [507, 229] width 1014 height 459
drag, startPoint x: 523, startPoint y: 89, endPoint x: 482, endPoint y: 89, distance: 40.3
click at [482, 89] on div at bounding box center [507, 229] width 1014 height 459
click at [585, 161] on div "Alright! We’re working on it. Just a few seconds..." at bounding box center [506, 229] width 317 height 180
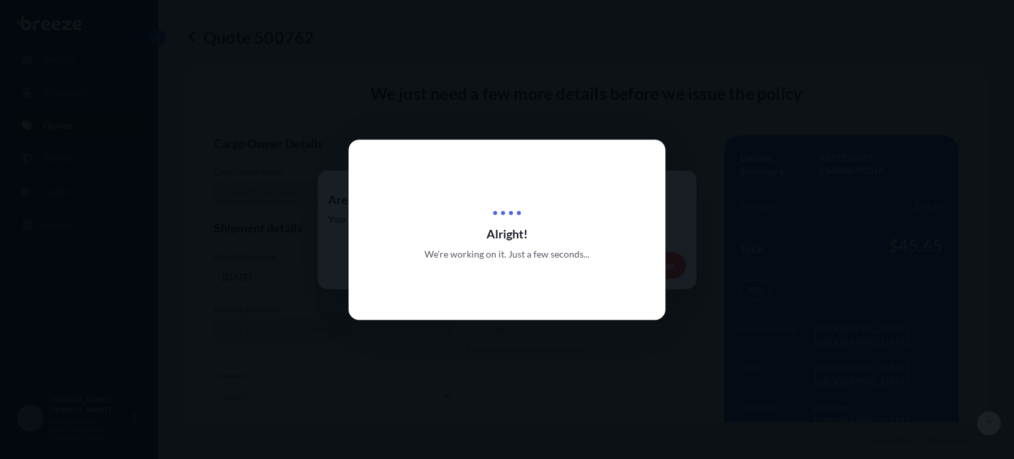
click at [585, 161] on div "Alright! We’re working on it. Just a few seconds..." at bounding box center [506, 229] width 317 height 180
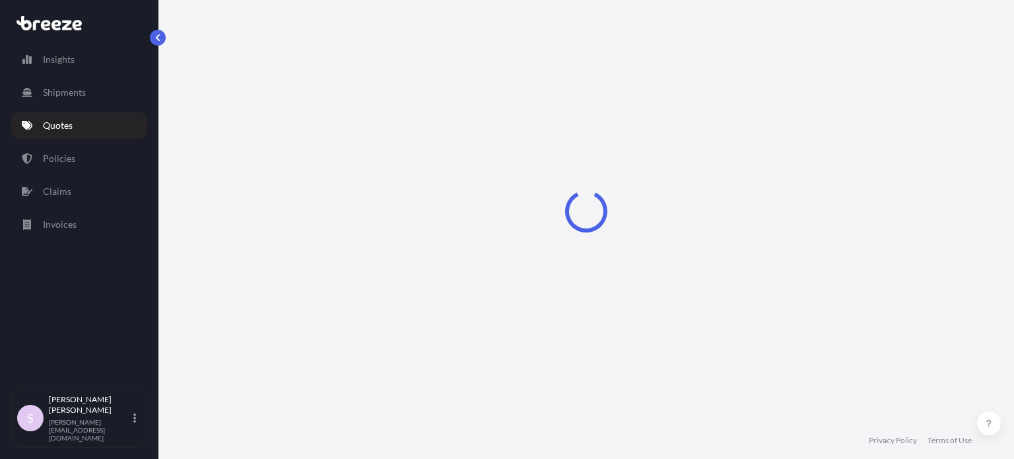
select select "Rail"
select select "Sea"
select select "1"
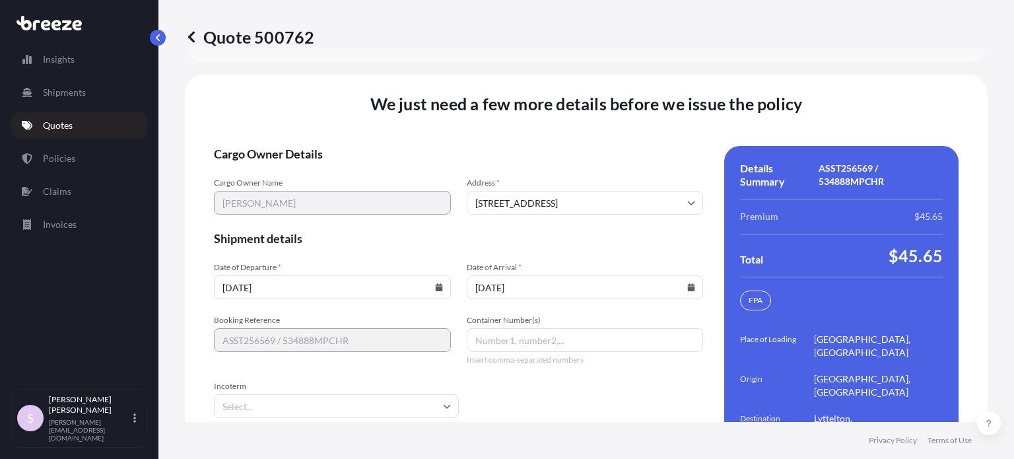
scroll to position [2093, 0]
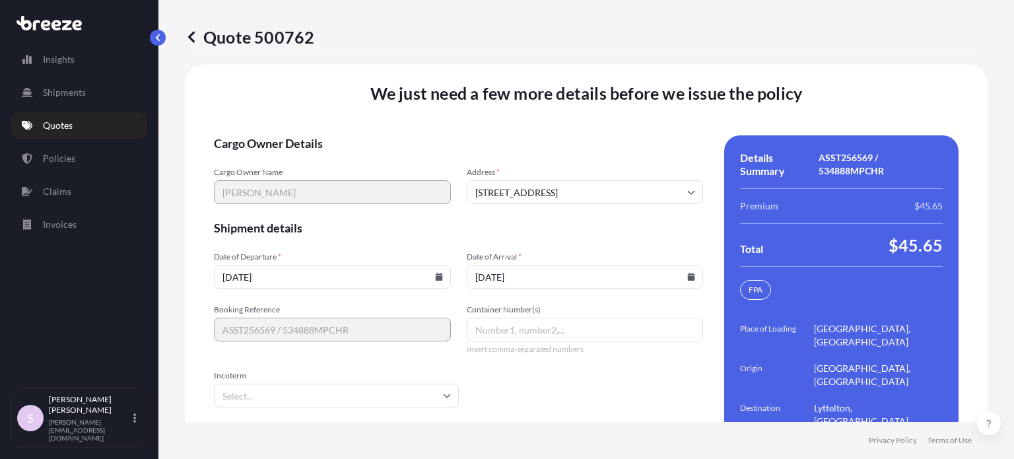
click at [435, 273] on icon at bounding box center [438, 277] width 7 height 8
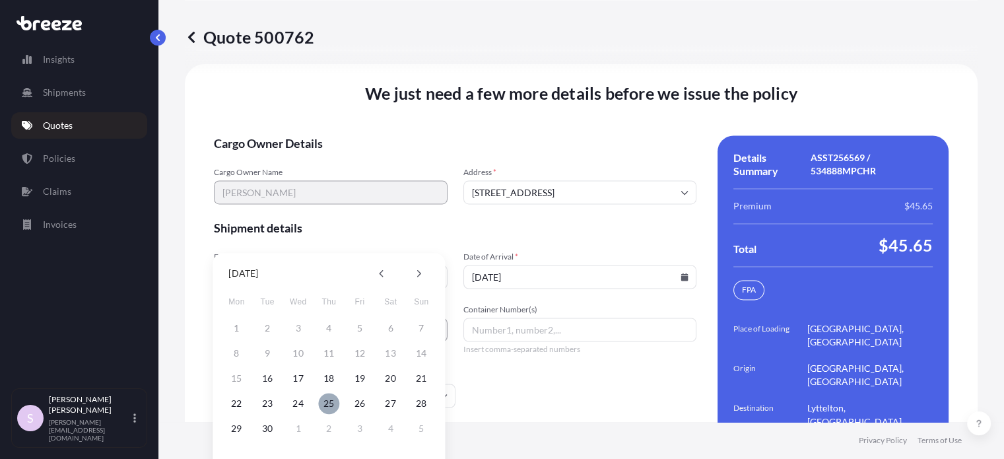
click at [331, 403] on button "25" at bounding box center [328, 403] width 21 height 21
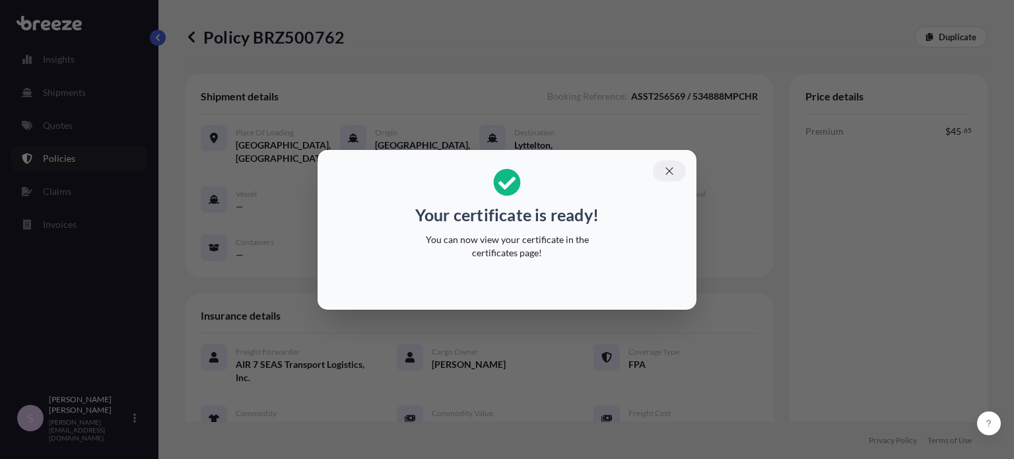
click at [666, 174] on icon "button" at bounding box center [668, 170] width 7 height 7
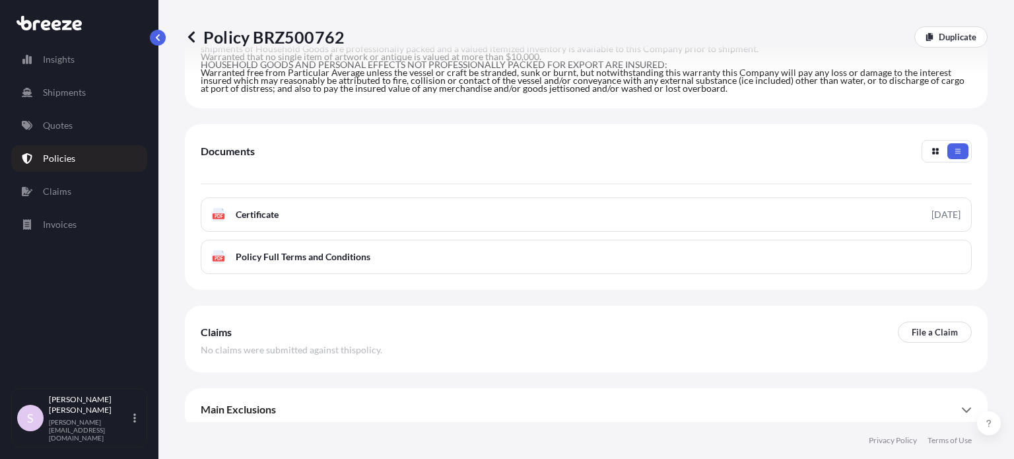
scroll to position [591, 0]
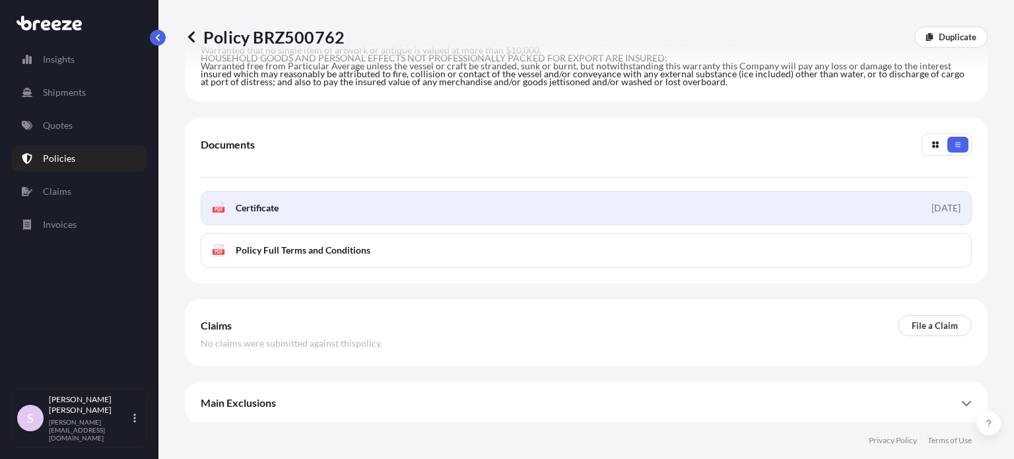
click at [261, 204] on span "Certificate" at bounding box center [257, 207] width 43 height 13
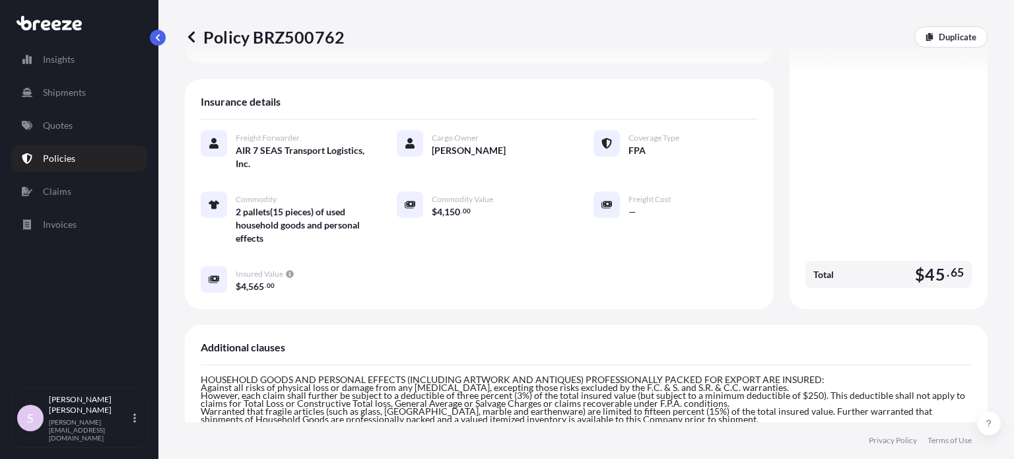
scroll to position [195, 0]
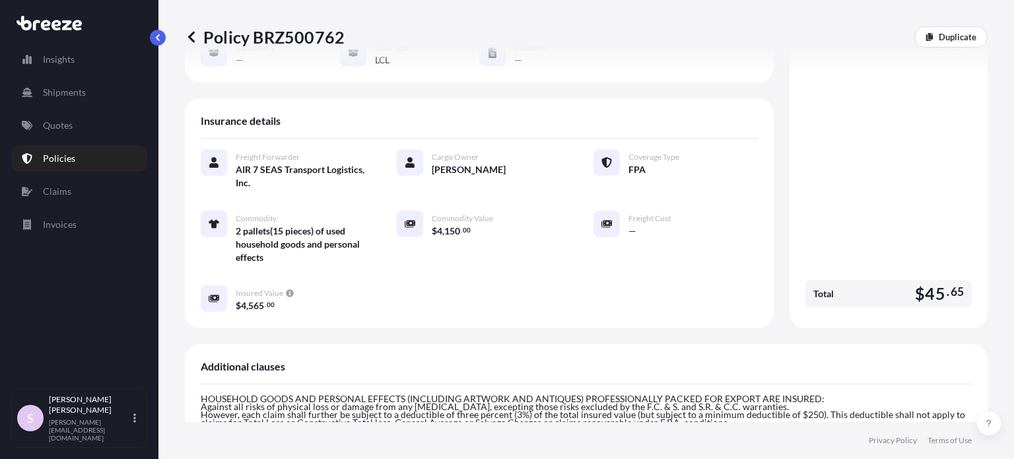
drag, startPoint x: 206, startPoint y: 34, endPoint x: 342, endPoint y: 38, distance: 136.0
click at [342, 38] on p "Policy BRZ500762" at bounding box center [265, 36] width 160 height 21
copy p "Policy BRZ500762"
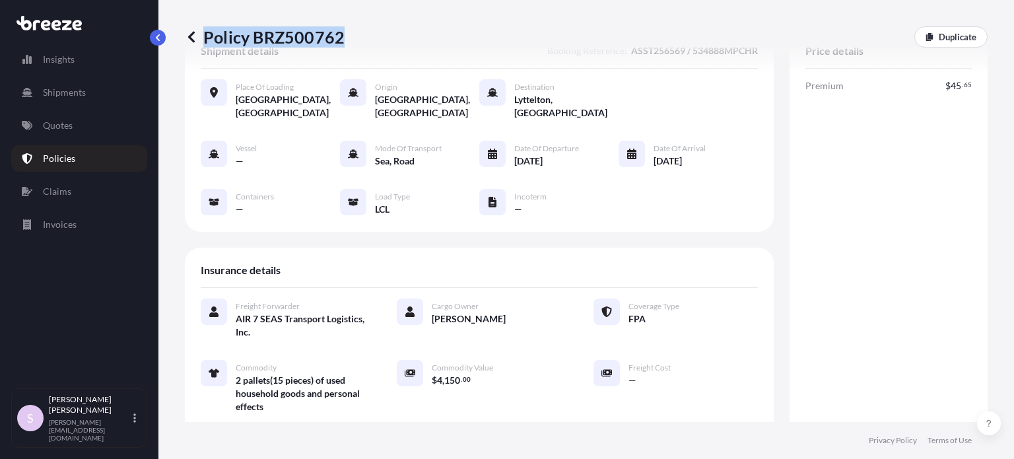
scroll to position [0, 0]
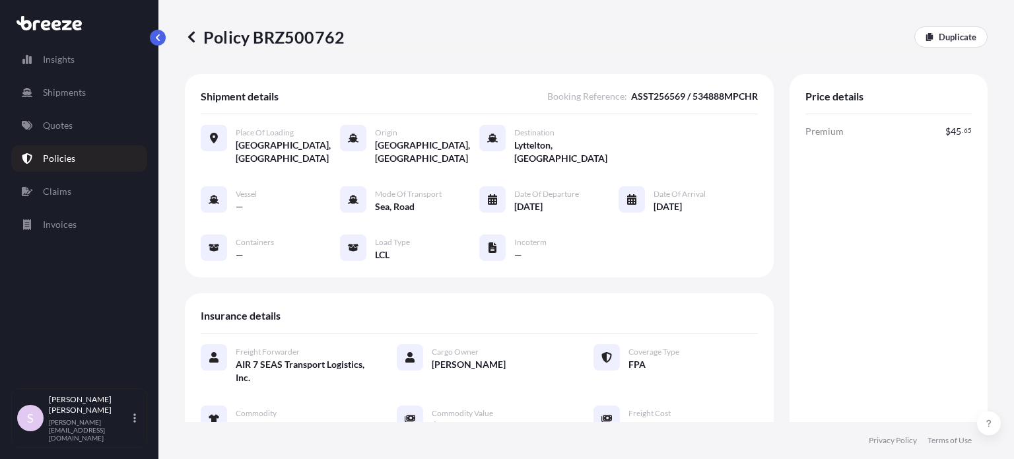
click at [805, 133] on span "Premium" at bounding box center [824, 131] width 38 height 13
copy span "Premium"
click at [307, 43] on p "Policy BRZ500762" at bounding box center [265, 36] width 160 height 21
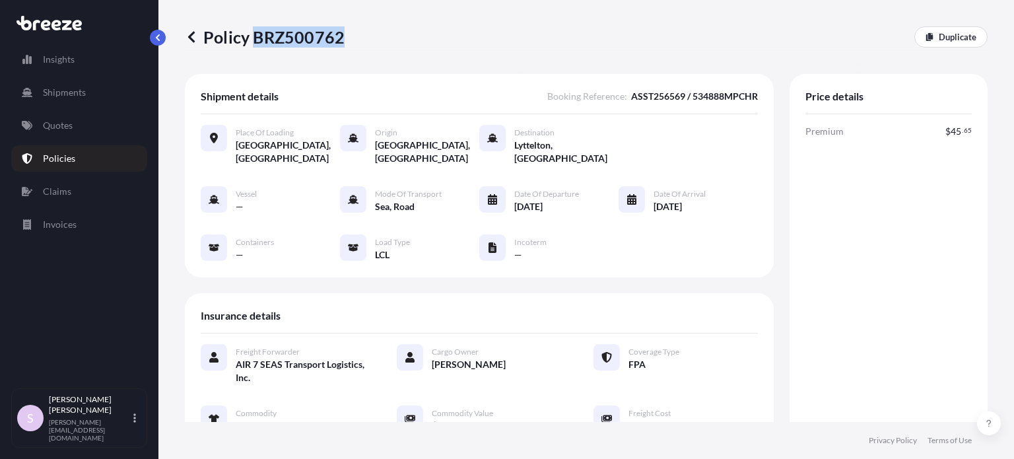
copy p "BRZ500762"
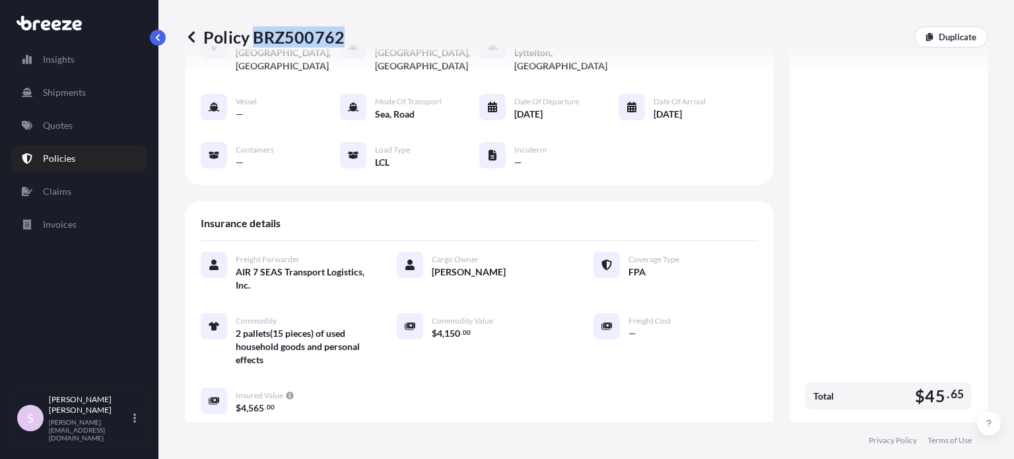
scroll to position [330, 0]
